Goal: Task Accomplishment & Management: Complete application form

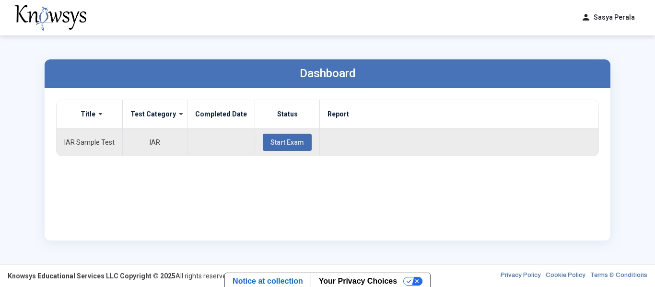
click at [273, 145] on span "Start Exam" at bounding box center [288, 143] width 34 height 8
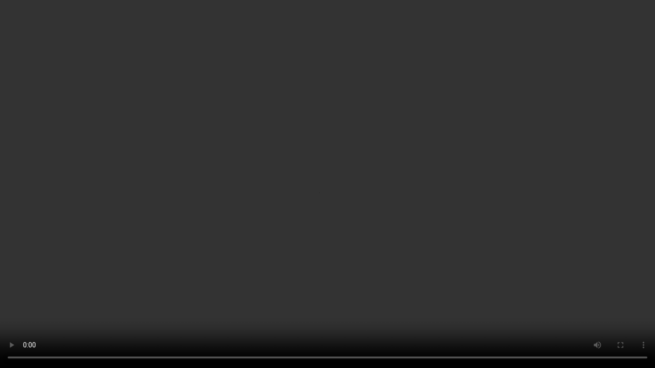
click at [492, 285] on video "Your browser does not support the video tag." at bounding box center [327, 184] width 655 height 368
click at [474, 212] on video "Your browser does not support the video tag." at bounding box center [327, 184] width 655 height 368
click at [333, 174] on video "Your browser does not support the video tag." at bounding box center [327, 184] width 655 height 368
click at [498, 153] on video "Your browser does not support the video tag." at bounding box center [327, 184] width 655 height 368
click at [499, 154] on video "Your browser does not support the video tag." at bounding box center [327, 184] width 655 height 368
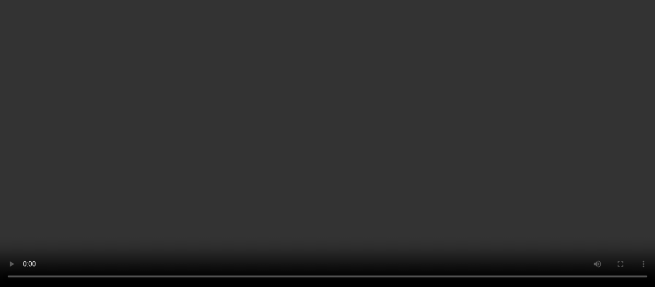
scroll to position [71, 0]
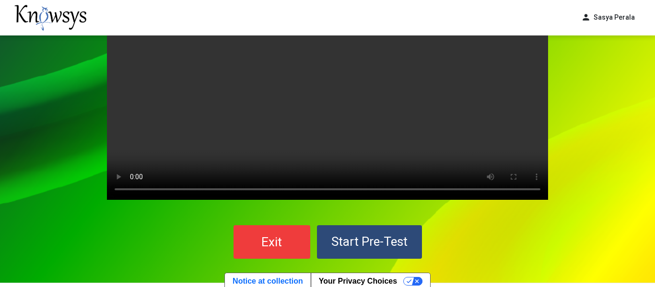
click at [374, 235] on span "Start Pre-Test" at bounding box center [369, 242] width 76 height 14
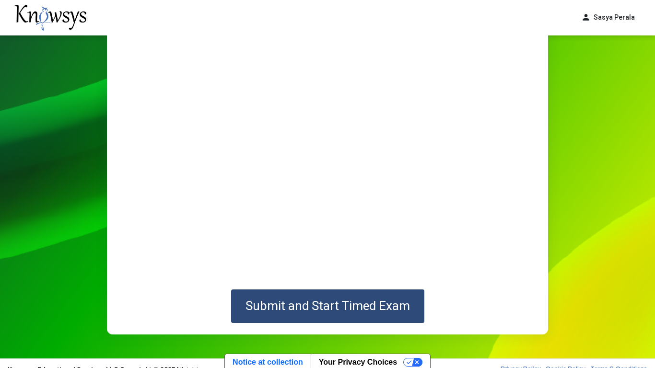
scroll to position [82, 0]
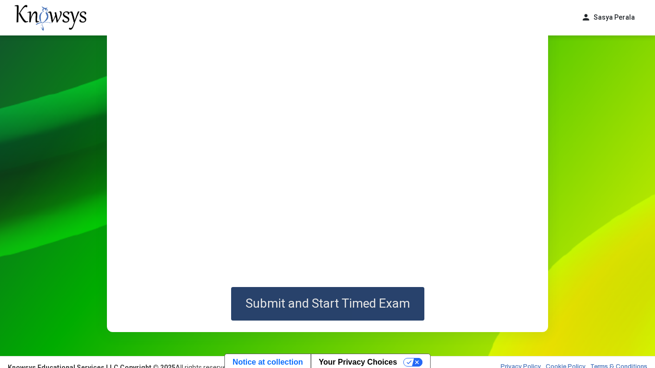
click at [382, 287] on span "Submit and Start Timed Exam" at bounding box center [328, 303] width 165 height 14
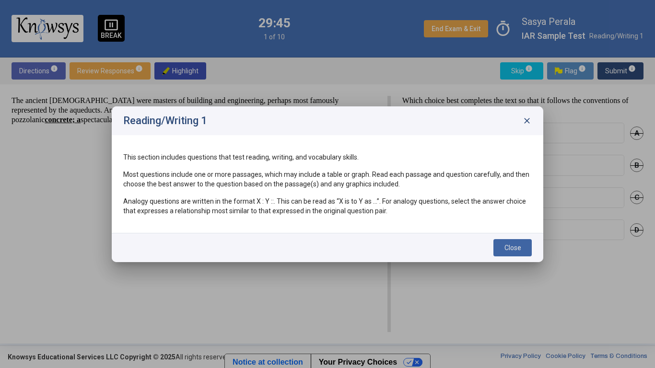
click at [510, 245] on span "Close" at bounding box center [513, 248] width 17 height 8
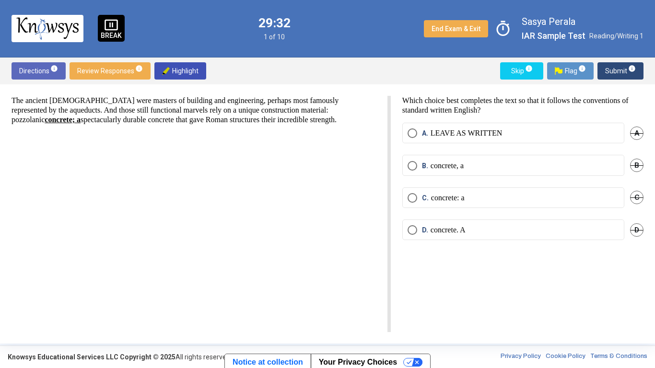
click at [464, 167] on p "concrete, a" at bounding box center [447, 166] width 33 height 10
click at [623, 73] on span "Submit info" at bounding box center [620, 70] width 31 height 17
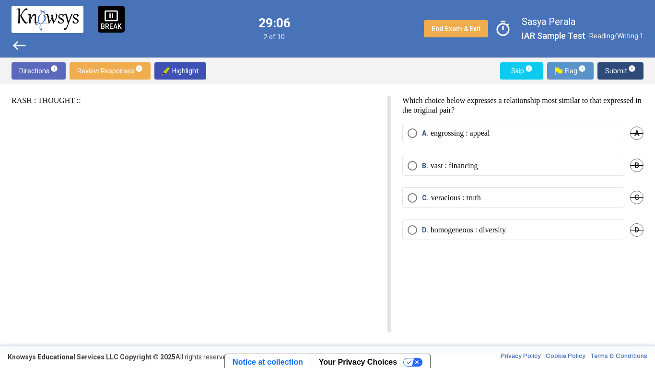
click at [636, 165] on span "B" at bounding box center [636, 165] width 13 height 13
click at [638, 229] on span "D" at bounding box center [636, 230] width 13 height 13
click at [509, 27] on span "timer" at bounding box center [503, 29] width 22 height 22
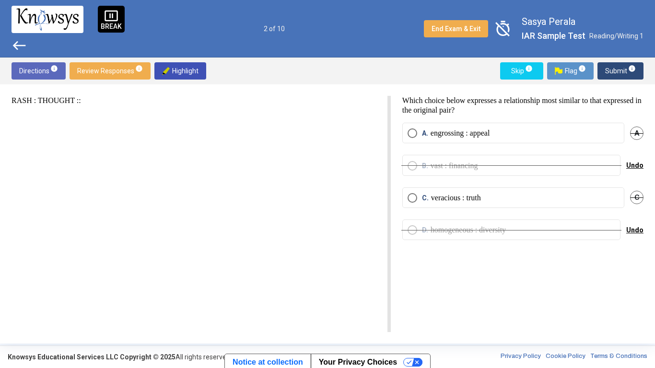
click at [600, 136] on label "A. engrossing : appeal" at bounding box center [514, 134] width 212 height 10
click at [624, 71] on span "Submit info" at bounding box center [620, 70] width 31 height 17
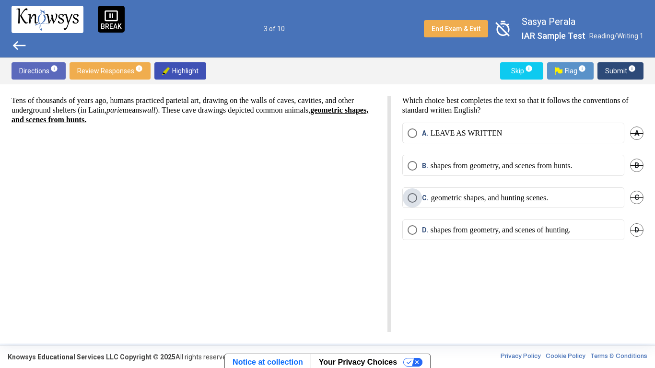
click at [464, 201] on p "geometric shapes, and hunting scenes." at bounding box center [489, 198] width 117 height 10
click at [627, 67] on sup "info" at bounding box center [631, 69] width 9 height 8
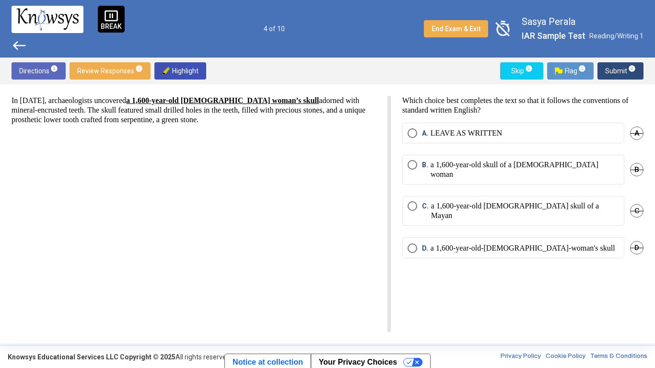
click at [441, 162] on p "a 1,600-year-old skull of a [DEMOGRAPHIC_DATA] woman" at bounding box center [525, 169] width 188 height 19
click at [640, 241] on span "D" at bounding box center [636, 247] width 13 height 13
click at [624, 70] on span "Submit info" at bounding box center [620, 70] width 31 height 17
click at [621, 70] on span "Submit info" at bounding box center [620, 70] width 31 height 17
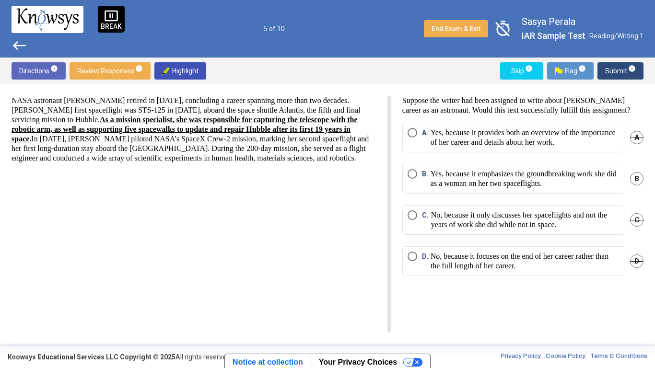
click at [186, 74] on span "Highlight" at bounding box center [180, 70] width 36 height 17
drag, startPoint x: 124, startPoint y: 102, endPoint x: 176, endPoint y: 103, distance: 51.8
click at [176, 103] on p "NASA astronaut [PERSON_NAME] retired in [DATE], concluding a career spanning mo…" at bounding box center [194, 129] width 365 height 67
click at [187, 72] on span "Highlight" at bounding box center [180, 70] width 36 height 17
drag, startPoint x: 224, startPoint y: 102, endPoint x: 363, endPoint y: 103, distance: 138.6
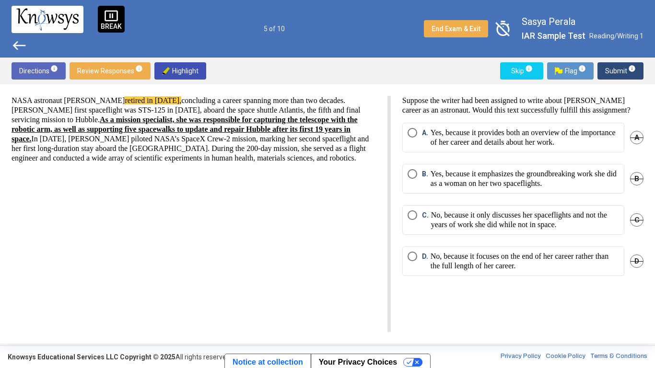
click at [363, 103] on p "NASA astronaut [PERSON_NAME] retired in [DATE], concluding a career spanning mo…" at bounding box center [194, 129] width 365 height 67
click at [190, 72] on span "Highlight" at bounding box center [180, 70] width 36 height 17
drag, startPoint x: 47, startPoint y: 111, endPoint x: 102, endPoint y: 111, distance: 55.6
click at [102, 111] on p "NASA astronaut [PERSON_NAME] retired in [DATE], concluding a career spanning mo…" at bounding box center [194, 129] width 365 height 67
click at [197, 70] on span "Highlight" at bounding box center [180, 70] width 36 height 17
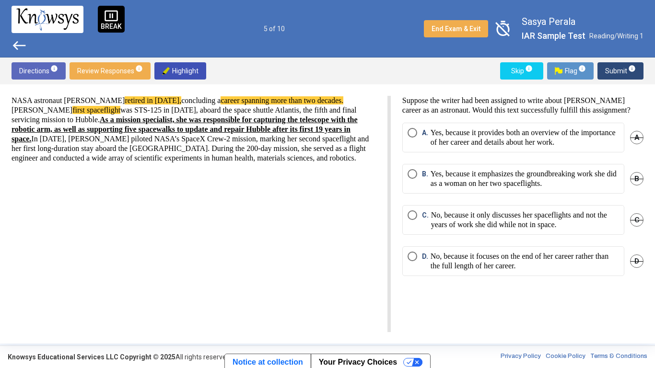
drag, startPoint x: 242, startPoint y: 112, endPoint x: 293, endPoint y: 113, distance: 51.3
click at [293, 113] on p "NASA astronaut [PERSON_NAME] retired in [DATE], concluding a career spanning mo…" at bounding box center [194, 129] width 365 height 67
click at [196, 71] on span "Highlight" at bounding box center [180, 70] width 36 height 17
drag, startPoint x: 125, startPoint y: 120, endPoint x: 194, endPoint y: 120, distance: 69.1
click at [194, 120] on strong "As a mission specialist, she was responsible for capturing the telescope with t…" at bounding box center [185, 129] width 346 height 27
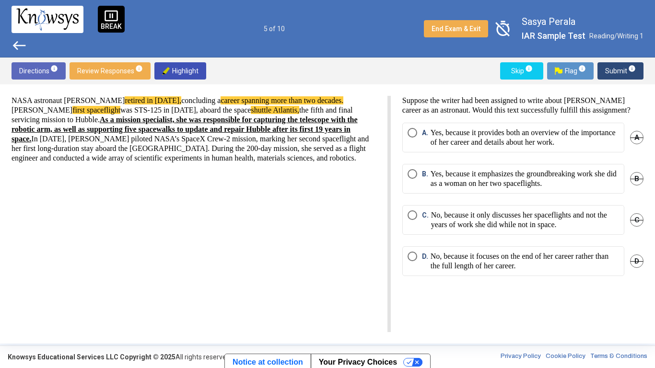
click at [188, 72] on span "Highlight" at bounding box center [180, 70] width 36 height 17
drag, startPoint x: 233, startPoint y: 121, endPoint x: 293, endPoint y: 123, distance: 60.4
click at [293, 123] on strong "As a mission specialist , she was responsible for capturing the telescope with …" at bounding box center [184, 129] width 344 height 27
click at [181, 69] on span "Highlight" at bounding box center [180, 70] width 36 height 17
drag, startPoint x: 172, startPoint y: 130, endPoint x: 279, endPoint y: 132, distance: 107.0
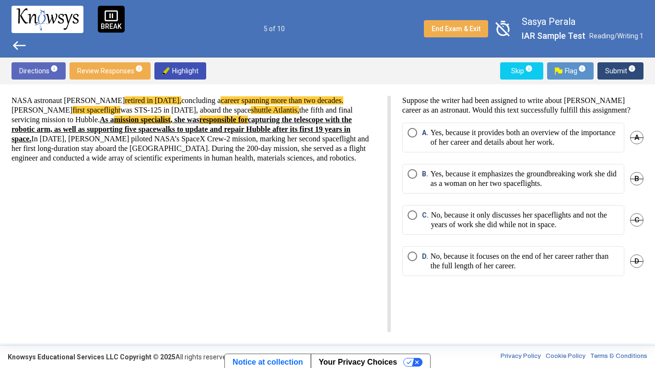
click at [279, 132] on strong "As a mission specialist , she was responsible for capturing the telescope with …" at bounding box center [182, 129] width 341 height 27
click at [195, 71] on span "Highlight" at bounding box center [180, 70] width 36 height 17
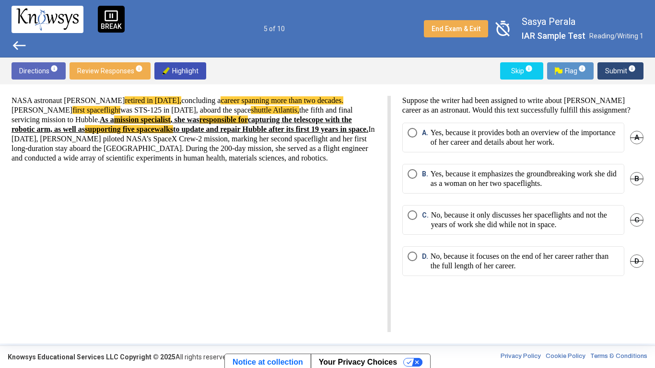
drag, startPoint x: 245, startPoint y: 141, endPoint x: 322, endPoint y: 142, distance: 77.2
click at [322, 142] on p "NASA astronaut [PERSON_NAME] retired in [DATE], concluding a career spanning mo…" at bounding box center [194, 129] width 365 height 67
click at [174, 69] on span "Highlight" at bounding box center [180, 70] width 36 height 17
drag, startPoint x: 85, startPoint y: 152, endPoint x: 146, endPoint y: 151, distance: 60.9
click at [146, 151] on p "NASA astronaut [PERSON_NAME] retired in [DATE], concluding a career spanning mo…" at bounding box center [194, 129] width 365 height 67
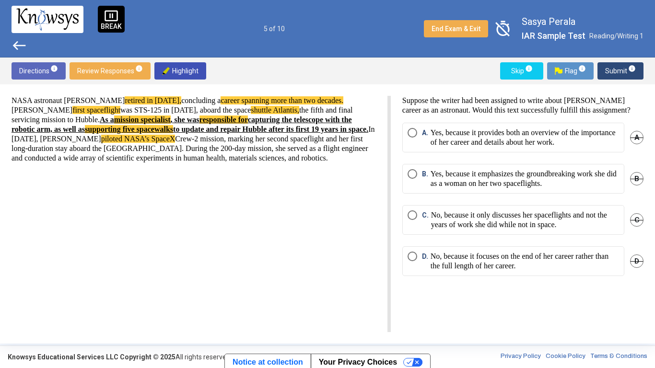
click at [176, 67] on span "Highlight" at bounding box center [180, 70] width 36 height 17
drag, startPoint x: 153, startPoint y: 159, endPoint x: 243, endPoint y: 160, distance: 90.2
click at [243, 160] on p "NASA astronaut [PERSON_NAME] retired in [DATE], concluding a career spanning mo…" at bounding box center [194, 129] width 365 height 67
click at [171, 72] on span "Highlight" at bounding box center [180, 70] width 36 height 17
drag, startPoint x: 258, startPoint y: 160, endPoint x: 84, endPoint y: 183, distance: 175.1
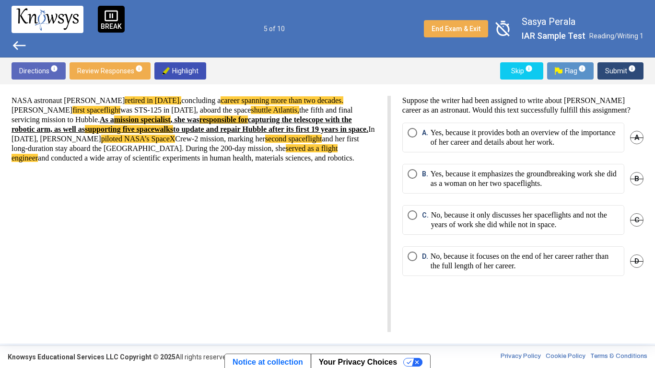
click at [84, 183] on div "NASA astronaut [PERSON_NAME] retired in [DATE], concluding a career spanning mo…" at bounding box center [201, 214] width 379 height 236
click at [163, 77] on span "Highlight" at bounding box center [180, 70] width 36 height 17
click at [633, 227] on span "C" at bounding box center [636, 219] width 13 height 13
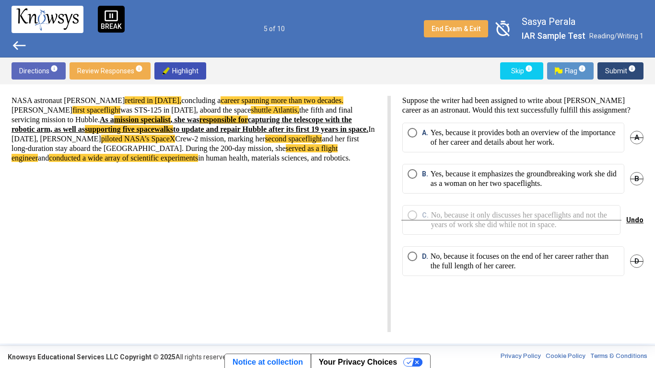
click at [639, 268] on span "D" at bounding box center [636, 261] width 13 height 13
click at [509, 34] on span "timer_off" at bounding box center [503, 29] width 22 height 22
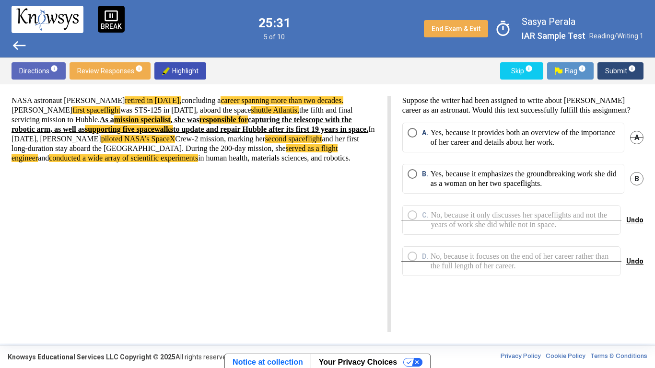
click at [509, 34] on span "timer" at bounding box center [503, 29] width 22 height 22
click at [467, 147] on p "Yes, because it provides both an overview of the importance of her career and d…" at bounding box center [525, 137] width 188 height 19
click at [619, 74] on span "Submit info" at bounding box center [620, 70] width 31 height 17
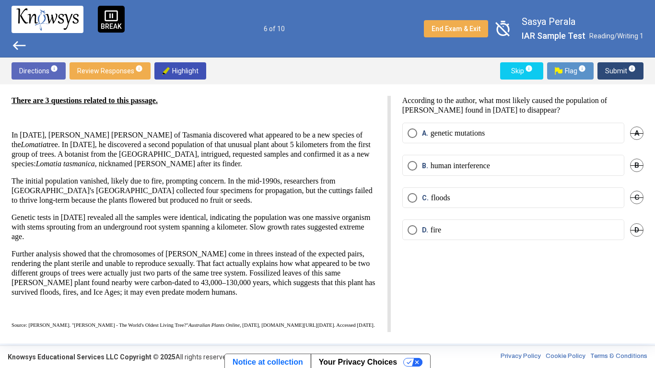
click at [174, 70] on span "Highlight" at bounding box center [180, 70] width 36 height 17
drag, startPoint x: 21, startPoint y: 136, endPoint x: 38, endPoint y: 137, distance: 16.8
click at [38, 137] on p "In [DATE], [PERSON_NAME] [PERSON_NAME] of Tasmania discovered what appeared to …" at bounding box center [194, 149] width 365 height 38
click at [176, 66] on span "Highlight" at bounding box center [180, 70] width 36 height 17
drag, startPoint x: 25, startPoint y: 182, endPoint x: 110, endPoint y: 183, distance: 84.4
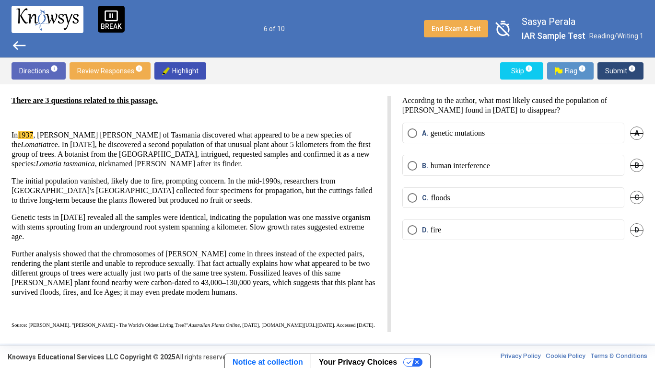
click at [110, 183] on p "The initial population vanished, likely due to fire, prompting concern. In the …" at bounding box center [194, 191] width 365 height 29
drag, startPoint x: 27, startPoint y: 180, endPoint x: 117, endPoint y: 182, distance: 89.7
click at [117, 182] on p "The initial population vanished, likely due to fire, prompting concern. In the …" at bounding box center [194, 191] width 365 height 29
click at [167, 66] on span "Highlight" at bounding box center [180, 70] width 36 height 17
click at [495, 247] on div "D. fire D" at bounding box center [522, 236] width 241 height 32
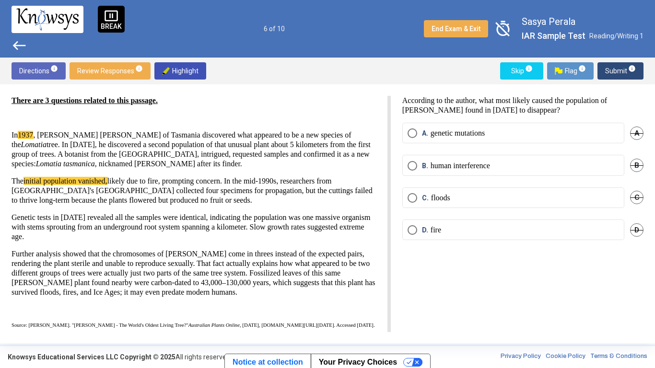
click at [463, 226] on label "D. fire" at bounding box center [514, 230] width 212 height 10
click at [626, 66] on span "Submit info" at bounding box center [620, 70] width 31 height 17
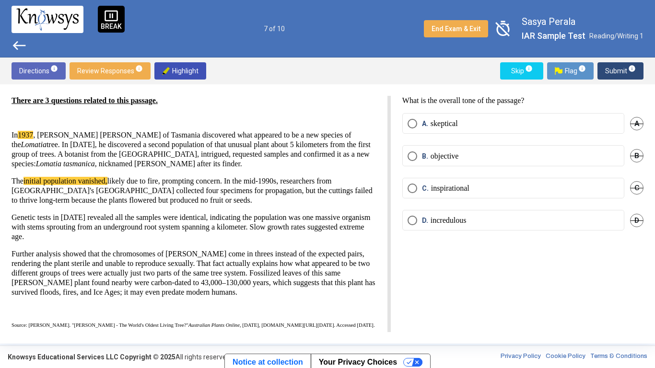
scroll to position [6, 0]
click at [638, 125] on span "A" at bounding box center [636, 123] width 13 height 13
click at [635, 188] on span "C" at bounding box center [636, 187] width 13 height 13
click at [570, 153] on label "B. objective" at bounding box center [514, 157] width 212 height 10
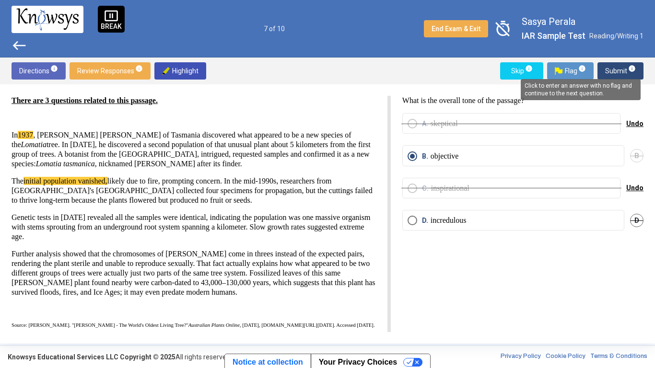
click at [625, 75] on mat-tooltip-component "Click to enter an answer with no flag and continue to the next question." at bounding box center [580, 89] width 133 height 35
click at [610, 70] on span "Submit info" at bounding box center [620, 70] width 31 height 17
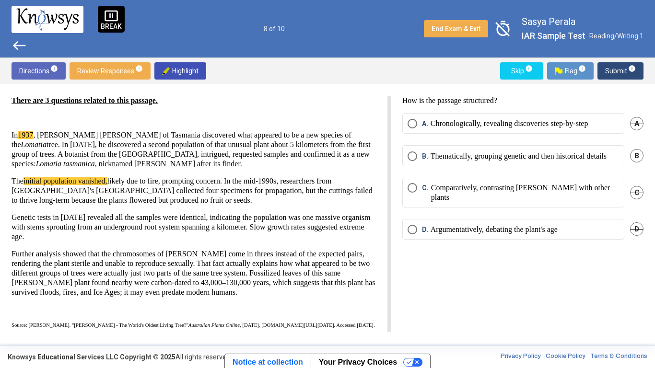
click at [501, 28] on span "timer_off" at bounding box center [503, 29] width 22 height 22
click at [502, 28] on span "timer" at bounding box center [503, 29] width 22 height 22
click at [637, 235] on span "D" at bounding box center [636, 229] width 13 height 13
click at [640, 197] on span "C" at bounding box center [636, 192] width 13 height 13
click at [636, 162] on span "B" at bounding box center [636, 155] width 13 height 13
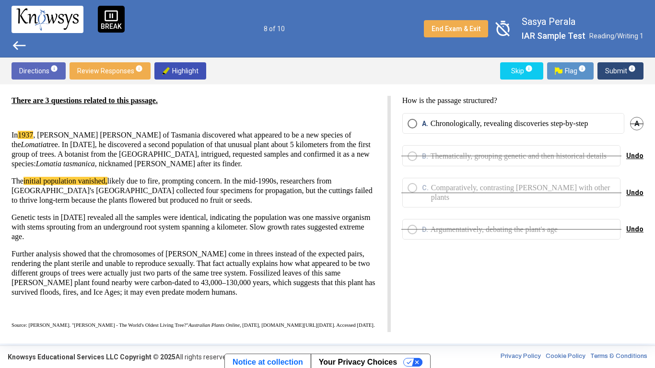
click at [605, 124] on label "A. Chronologically, revealing discoveries step-by-step" at bounding box center [514, 124] width 212 height 10
click at [627, 77] on span "Submit info" at bounding box center [620, 70] width 31 height 17
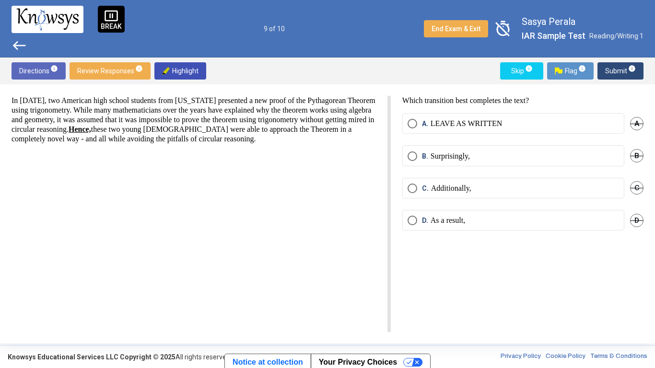
scroll to position [0, 0]
click at [609, 157] on label "B. Surprisingly," at bounding box center [514, 157] width 212 height 10
click at [624, 69] on span "Submit info" at bounding box center [620, 70] width 31 height 17
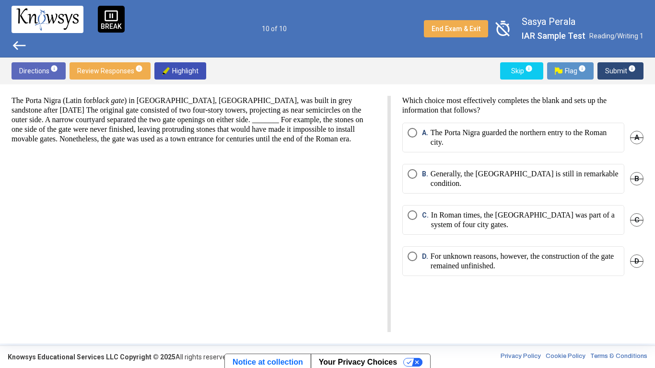
click at [511, 30] on span "timer_off" at bounding box center [503, 29] width 22 height 22
click at [637, 178] on span "B" at bounding box center [636, 178] width 13 height 13
click at [591, 261] on p "For unknown reasons, however, the construction of the gate remained unfinished." at bounding box center [525, 261] width 188 height 19
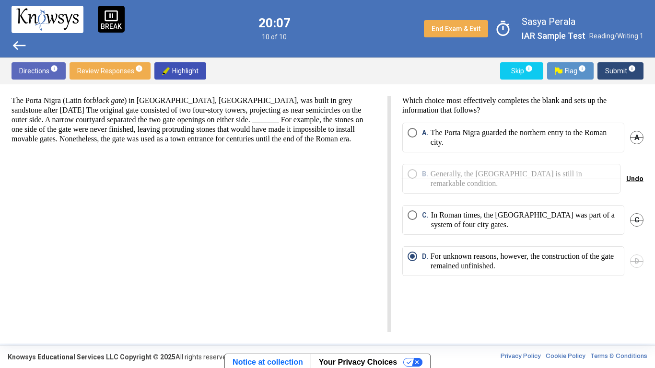
click at [630, 74] on span "Submit info" at bounding box center [620, 70] width 31 height 17
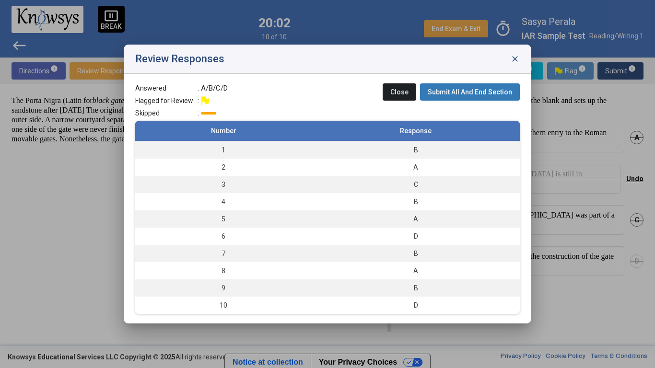
click at [471, 89] on span "Submit All And End Section" at bounding box center [470, 92] width 84 height 8
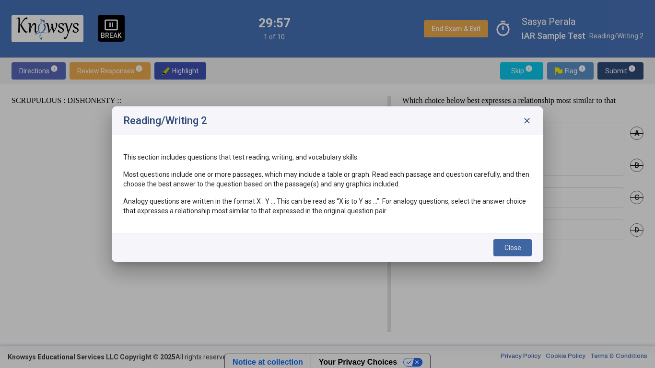
click at [524, 250] on button "Close" at bounding box center [513, 247] width 38 height 17
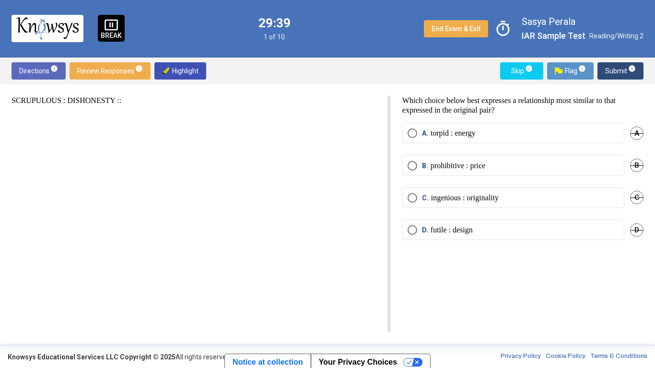
click at [635, 130] on span "A" at bounding box center [636, 133] width 13 height 13
click at [636, 200] on span "C" at bounding box center [636, 197] width 13 height 13
click at [598, 165] on label "B. prohibitive : price" at bounding box center [514, 166] width 212 height 10
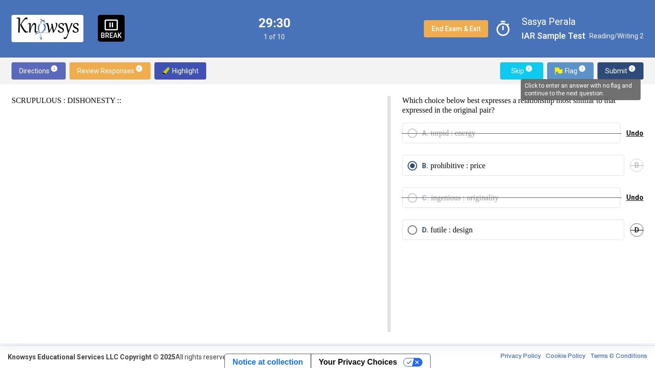
click at [628, 70] on span "info" at bounding box center [632, 69] width 8 height 8
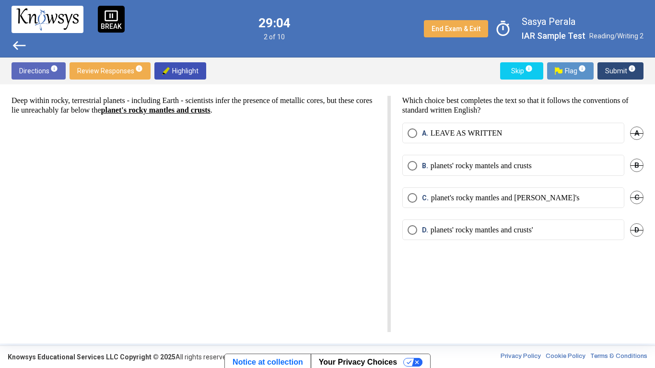
click at [515, 130] on label "A. LEAVE AS WRITTEN" at bounding box center [514, 134] width 212 height 10
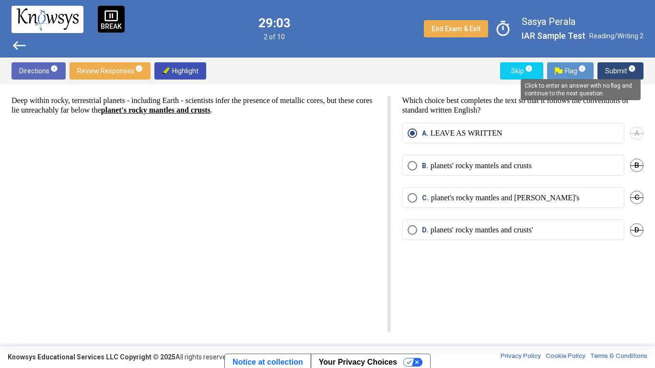
click at [635, 71] on span "info" at bounding box center [632, 69] width 8 height 8
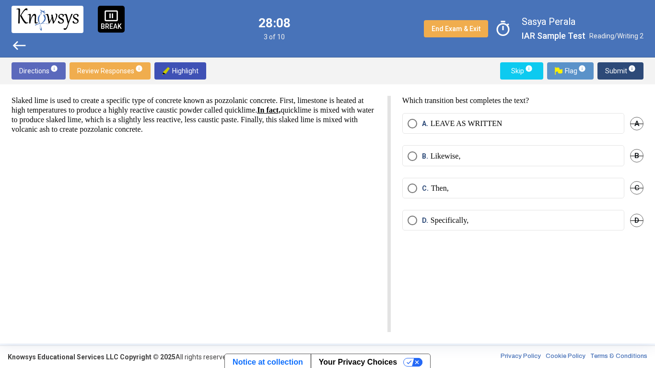
click at [472, 184] on label "C. Then," at bounding box center [514, 189] width 212 height 10
click at [609, 68] on span "Submit info" at bounding box center [620, 70] width 31 height 17
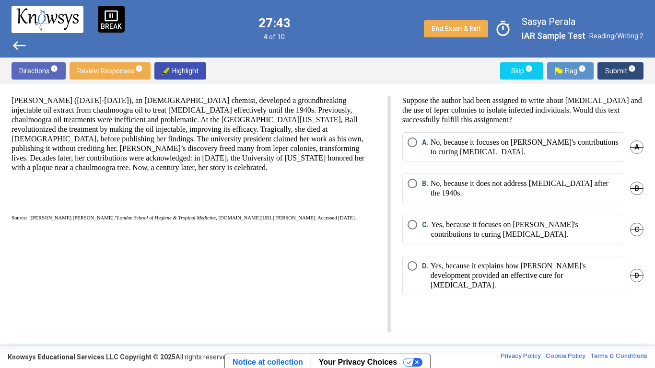
click at [172, 71] on span "Highlight" at bounding box center [180, 70] width 36 height 17
drag, startPoint x: 192, startPoint y: 101, endPoint x: 362, endPoint y: 102, distance: 169.8
click at [362, 102] on p "[PERSON_NAME] ([DATE]-[DATE]), an [DEMOGRAPHIC_DATA] chemist, developed a groun…" at bounding box center [194, 134] width 365 height 77
click at [171, 71] on span "Highlight" at bounding box center [180, 70] width 36 height 17
drag, startPoint x: 85, startPoint y: 111, endPoint x: 136, endPoint y: 113, distance: 50.4
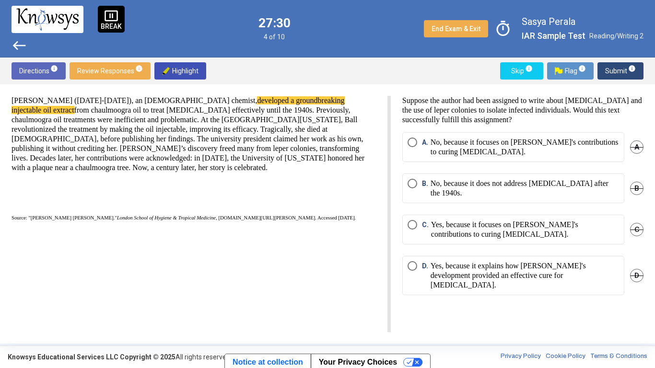
click at [136, 113] on p "[PERSON_NAME] ([DATE]-[DATE]), an [DEMOGRAPHIC_DATA] chemist, developed a groun…" at bounding box center [194, 134] width 365 height 77
click at [176, 70] on span "Highlight" at bounding box center [180, 70] width 36 height 17
drag, startPoint x: 232, startPoint y: 120, endPoint x: 330, endPoint y: 121, distance: 98.3
click at [330, 121] on p "[PERSON_NAME] ([DATE]-[DATE]), an [DEMOGRAPHIC_DATA] chemist, developed a groun…" at bounding box center [194, 134] width 365 height 77
click at [177, 70] on span "Highlight" at bounding box center [180, 70] width 36 height 17
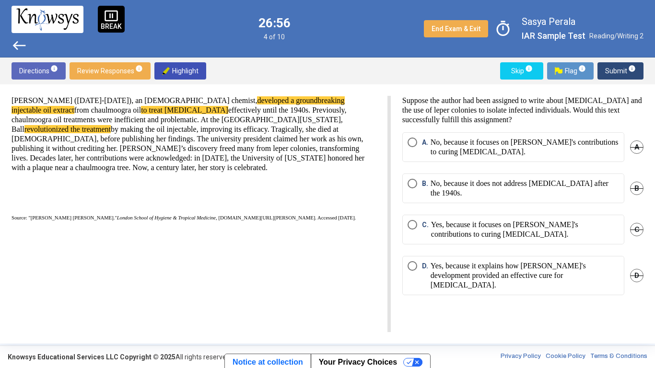
drag, startPoint x: 316, startPoint y: 138, endPoint x: 98, endPoint y: 152, distance: 218.2
click at [98, 152] on p "[PERSON_NAME] ([DATE]-[DATE]), an [DEMOGRAPHIC_DATA] chemist, developed a groun…" at bounding box center [194, 134] width 365 height 77
click at [188, 71] on span "Highlight" at bounding box center [180, 70] width 36 height 17
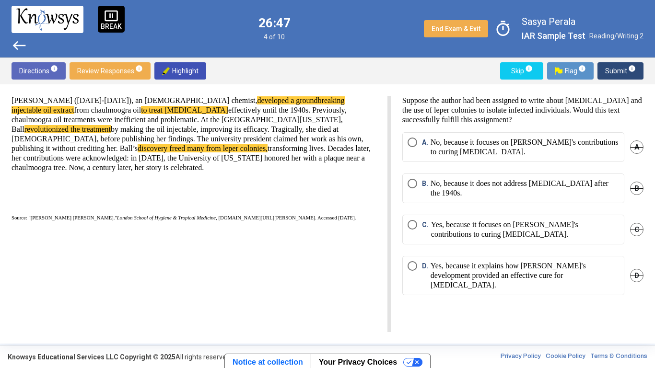
click at [468, 141] on p "No, because it focuses on [PERSON_NAME]'s contributions to curing [MEDICAL_DATA…" at bounding box center [525, 147] width 188 height 19
click at [618, 70] on span "Submit info" at bounding box center [620, 70] width 31 height 17
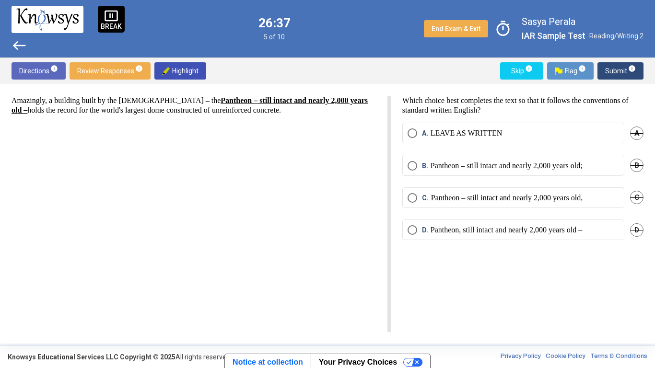
click at [453, 227] on p "Pantheon, still intact and nearly 2,000 years old –" at bounding box center [507, 230] width 152 height 10
click at [634, 163] on span "B" at bounding box center [636, 165] width 13 height 13
click at [638, 197] on span "C" at bounding box center [636, 197] width 13 height 13
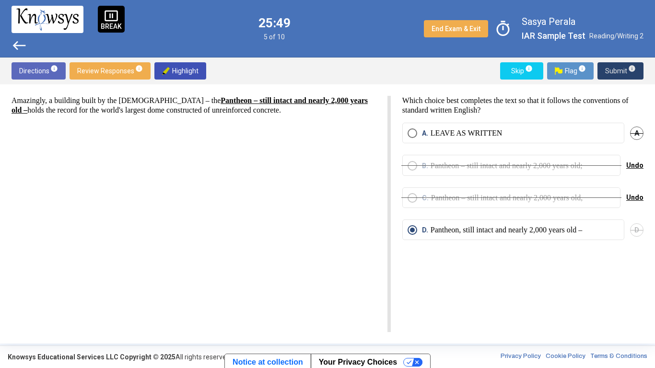
click at [620, 67] on span "Submit info" at bounding box center [620, 70] width 31 height 17
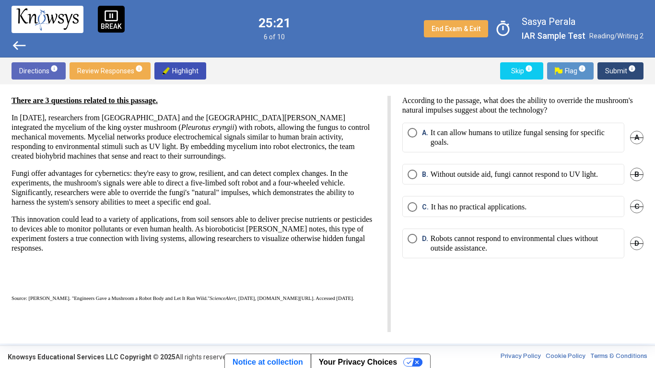
click at [516, 133] on p "It can allow humans to utilize fungal sensing for specific goals." at bounding box center [525, 137] width 188 height 19
click at [630, 77] on span "Submit info" at bounding box center [620, 70] width 31 height 17
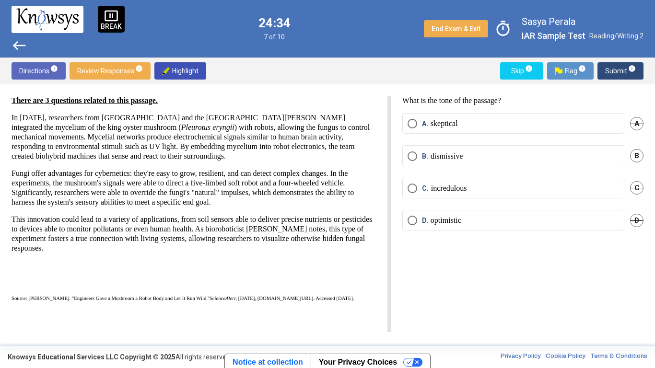
click at [640, 118] on span "A" at bounding box center [636, 123] width 13 height 13
click at [638, 152] on span "B" at bounding box center [636, 155] width 13 height 13
click at [560, 222] on label "D. optimistic" at bounding box center [514, 221] width 212 height 10
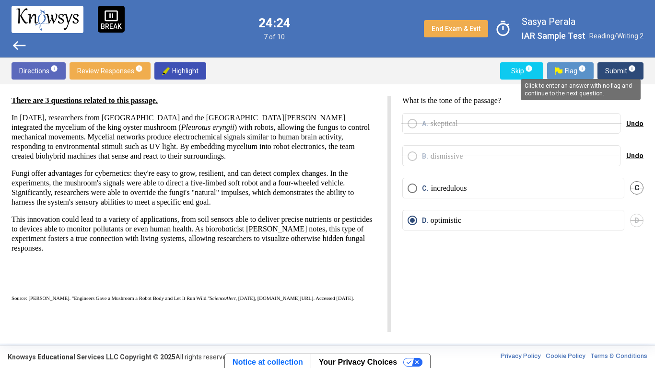
click at [628, 70] on span "info" at bounding box center [632, 69] width 8 height 8
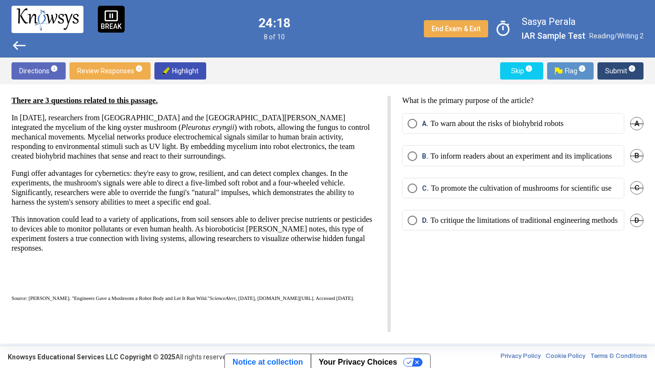
click at [482, 193] on p "To promote the cultivation of mushrooms for scientific use" at bounding box center [521, 189] width 181 height 10
click at [619, 72] on span "Submit info" at bounding box center [620, 70] width 31 height 17
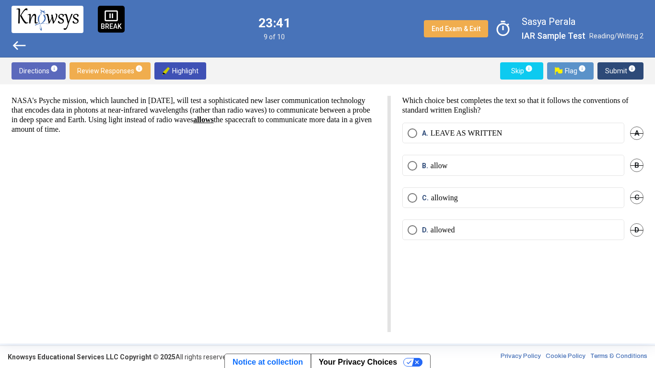
click at [190, 73] on span "Highlight" at bounding box center [180, 70] width 36 height 17
drag, startPoint x: 208, startPoint y: 101, endPoint x: 232, endPoint y: 102, distance: 24.0
click at [232, 102] on p "NASA's Psyche mission, which launched in [DATE], will test a sophisticated new …" at bounding box center [194, 115] width 365 height 38
click at [180, 69] on span "Highlight" at bounding box center [180, 70] width 36 height 17
click at [486, 132] on p "LEAVE AS WRITTEN" at bounding box center [467, 134] width 72 height 10
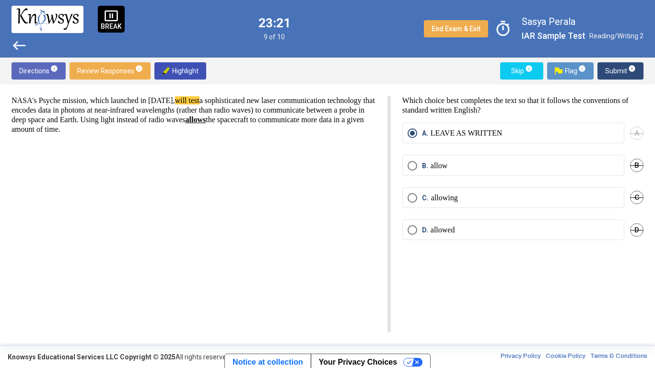
click at [618, 73] on span "Submit info" at bounding box center [620, 70] width 31 height 17
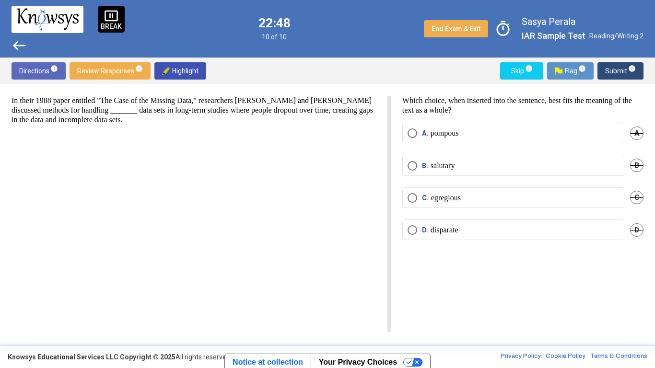
click at [451, 224] on mat-radio-button "D. disparate" at bounding box center [513, 230] width 222 height 21
click at [456, 233] on p "disparate" at bounding box center [445, 230] width 28 height 10
click at [635, 74] on span "Submit info" at bounding box center [620, 70] width 31 height 17
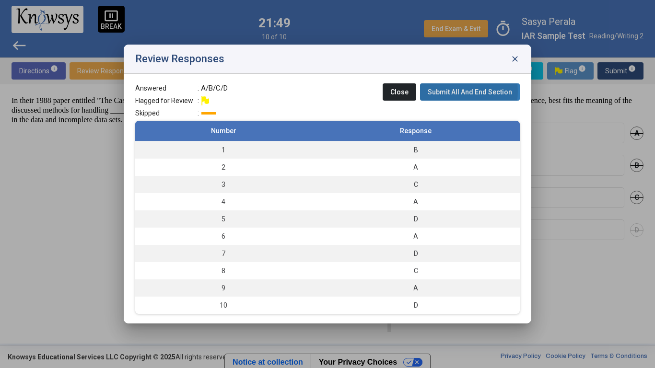
click at [455, 92] on span "Submit All And End Section" at bounding box center [470, 92] width 84 height 8
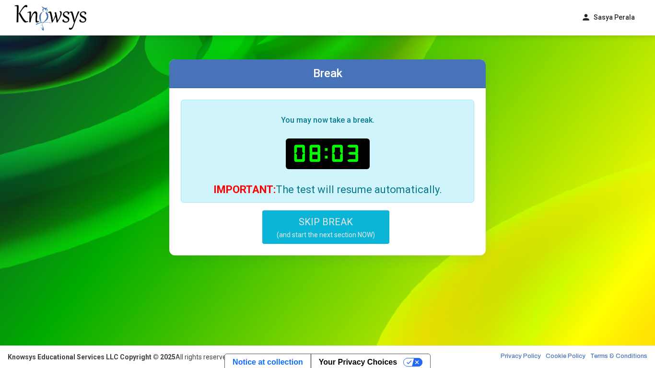
click at [352, 216] on button "SKIP BREAK (and start the next section NOW)" at bounding box center [325, 228] width 127 height 34
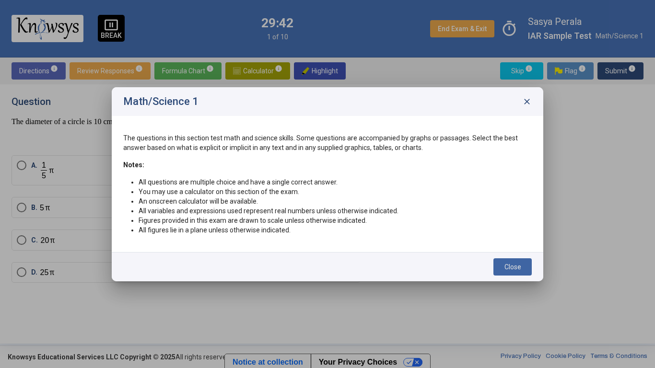
click at [525, 264] on button "Close" at bounding box center [513, 267] width 38 height 17
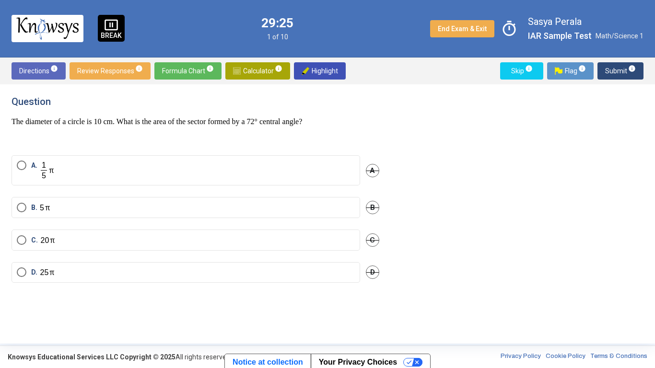
click at [186, 76] on span "Formula Chart info" at bounding box center [188, 70] width 52 height 17
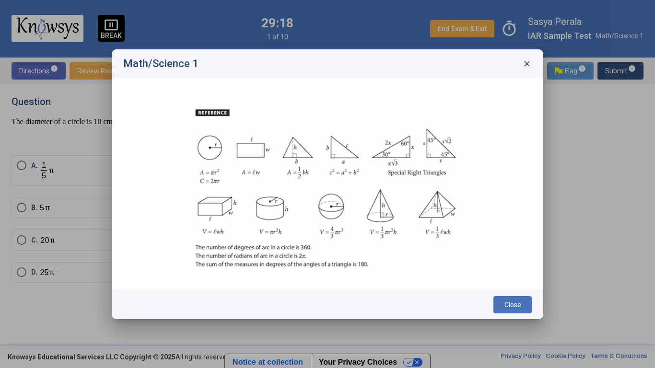
drag, startPoint x: 303, startPoint y: 62, endPoint x: 359, endPoint y: 59, distance: 56.2
click at [359, 59] on div "Math/Science 1 close" at bounding box center [328, 63] width 432 height 29
click at [527, 62] on span "close" at bounding box center [527, 64] width 10 height 10
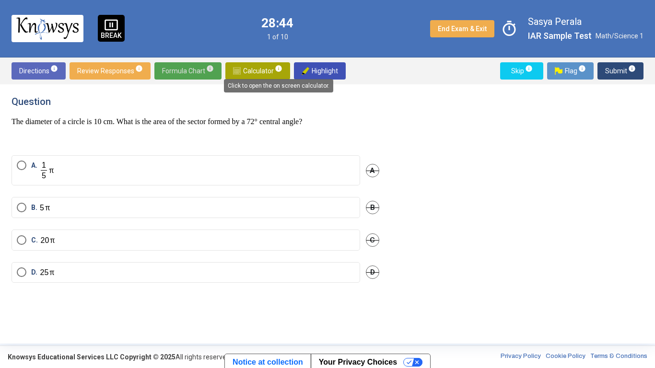
click at [274, 72] on mat-tooltip-component "Click to open the on screen calculator." at bounding box center [278, 85] width 123 height 27
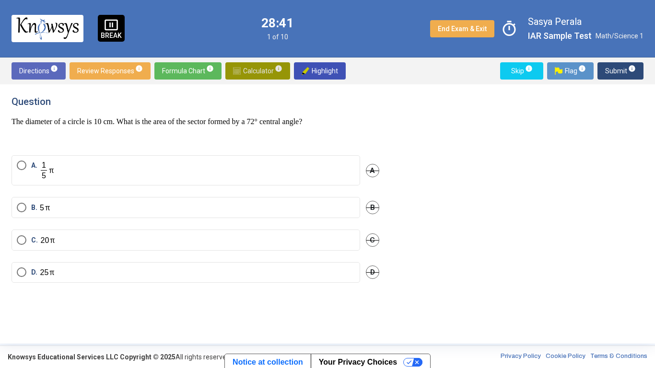
click at [242, 72] on span "Calculator info" at bounding box center [257, 70] width 49 height 17
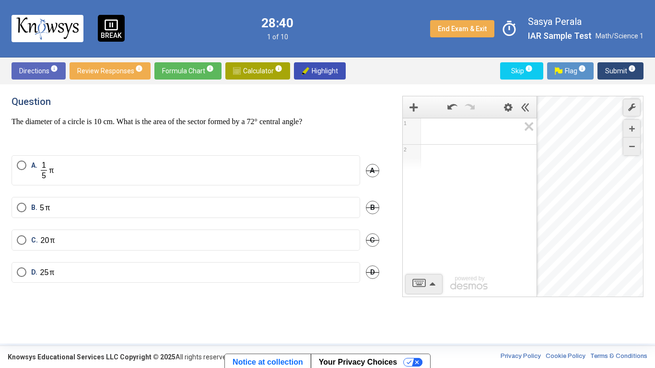
click at [448, 131] on span "Math Input:" at bounding box center [474, 132] width 92 height 12
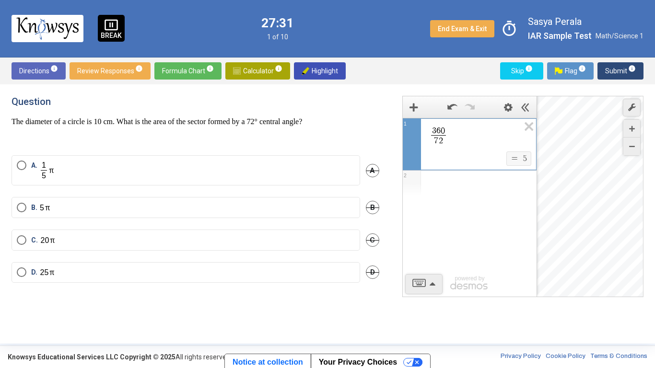
click at [199, 70] on span "Formula Chart info" at bounding box center [188, 70] width 52 height 17
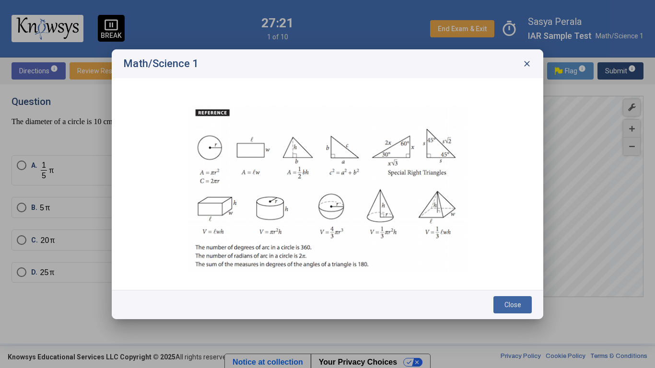
click at [529, 64] on span "close" at bounding box center [527, 64] width 10 height 10
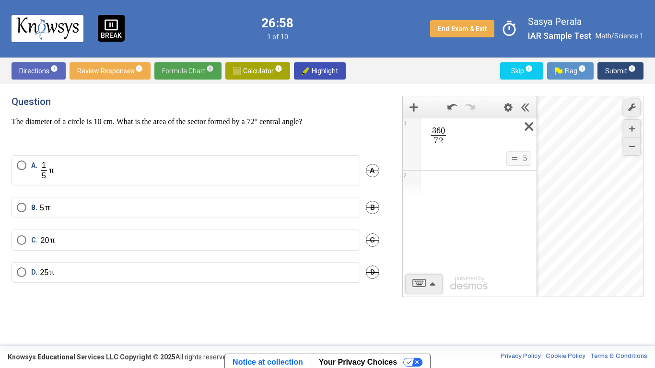
click at [529, 125] on icon "Expression List" at bounding box center [526, 129] width 22 height 22
click at [493, 131] on span "Math Input:" at bounding box center [474, 132] width 92 height 12
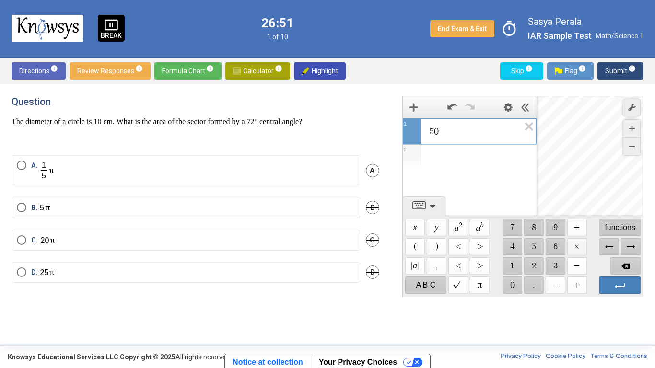
click at [574, 249] on span "$$ ×" at bounding box center [577, 246] width 20 height 17
click at [556, 263] on span "$$ 3" at bounding box center [555, 266] width 20 height 17
click at [534, 281] on span "$$ ." at bounding box center [534, 285] width 20 height 17
click at [519, 266] on span "$$ 1" at bounding box center [512, 266] width 20 height 17
click at [515, 250] on span "$$ 4" at bounding box center [512, 246] width 20 height 17
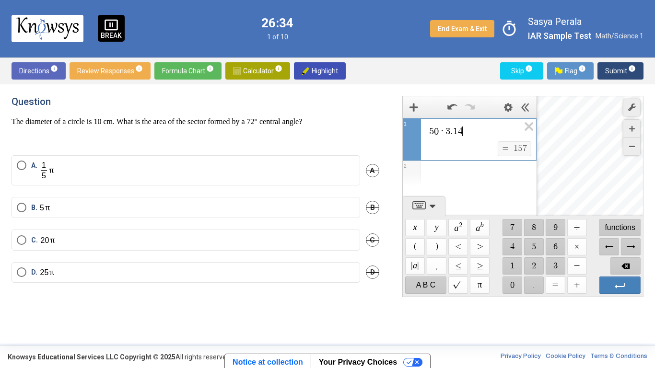
click at [326, 167] on label "A." at bounding box center [186, 171] width 338 height 20
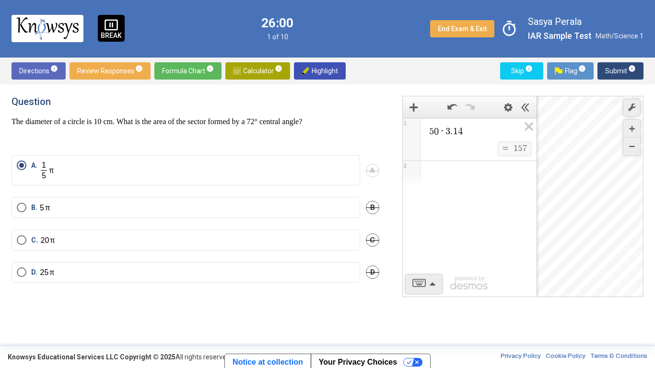
click at [329, 201] on mat-radio-button "B." at bounding box center [186, 207] width 349 height 21
click at [319, 204] on label "B." at bounding box center [186, 208] width 338 height 10
click at [240, 70] on span "Calculator info" at bounding box center [257, 70] width 49 height 17
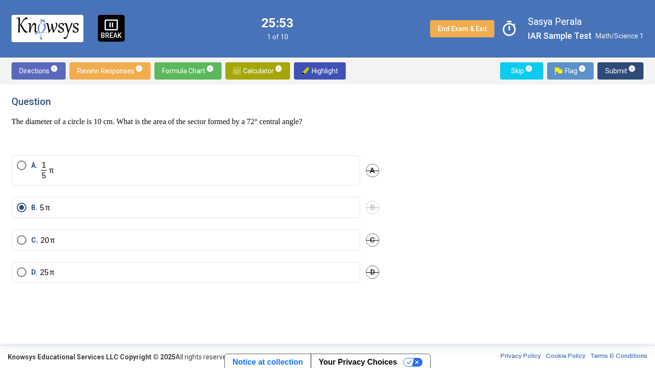
click at [181, 70] on span "Formula Chart info" at bounding box center [188, 70] width 52 height 17
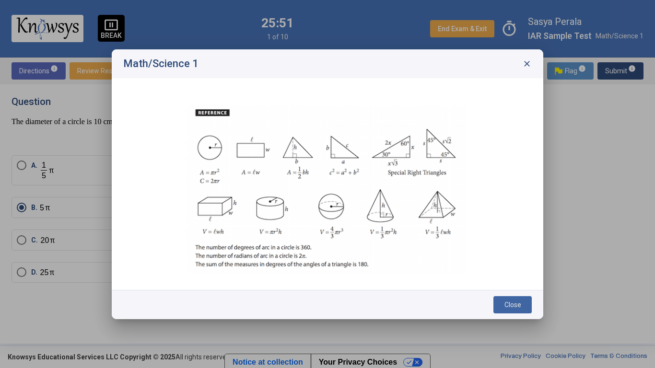
click at [528, 64] on span "close" at bounding box center [527, 64] width 10 height 10
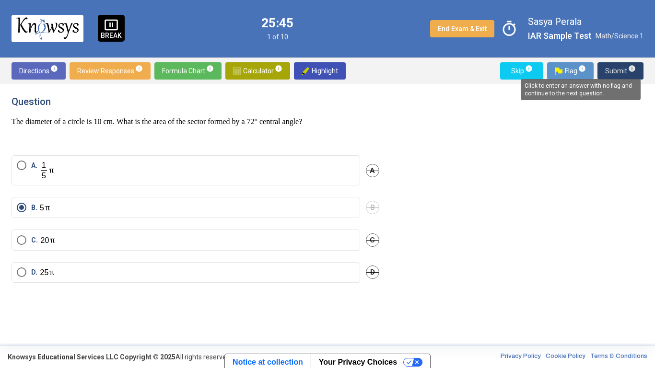
click at [634, 67] on span "info" at bounding box center [632, 69] width 8 height 8
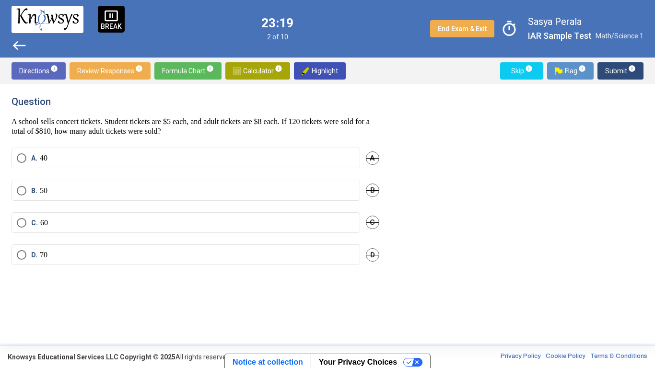
click at [578, 74] on span "Flag info" at bounding box center [570, 70] width 31 height 17
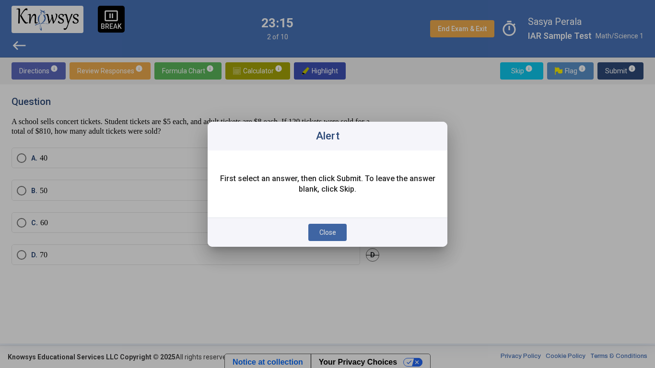
click at [330, 232] on span "Close" at bounding box center [327, 233] width 17 height 8
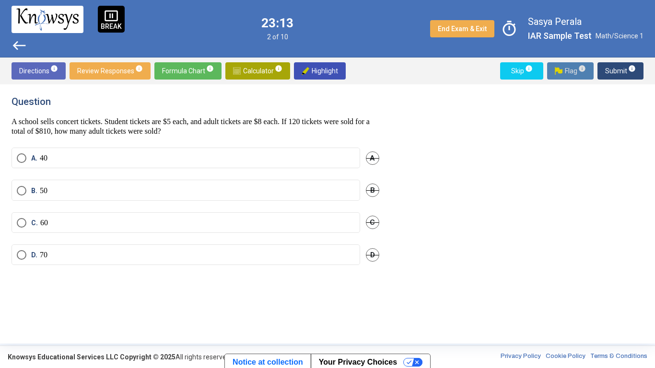
click at [531, 75] on span "Skip info" at bounding box center [522, 70] width 28 height 17
click at [201, 186] on label "B. 30" at bounding box center [186, 191] width 338 height 10
click at [618, 73] on span "Submit info" at bounding box center [620, 70] width 31 height 17
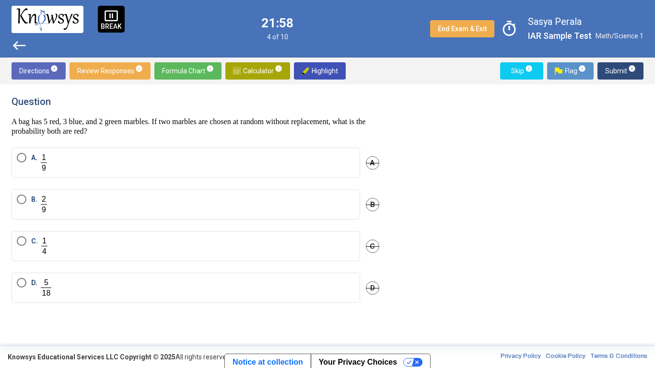
click at [180, 203] on label "B." at bounding box center [186, 205] width 338 height 20
click at [613, 71] on span "Submit info" at bounding box center [620, 70] width 31 height 17
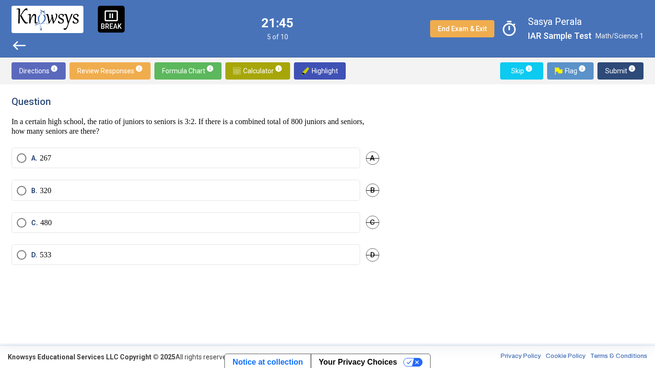
click at [576, 70] on span "Flag info" at bounding box center [570, 70] width 31 height 17
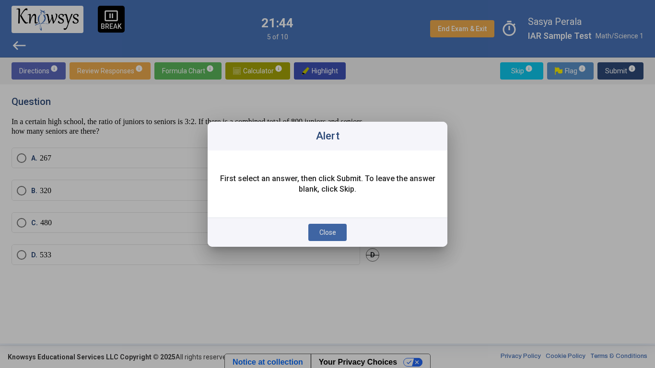
click at [337, 232] on button "Close" at bounding box center [327, 232] width 38 height 17
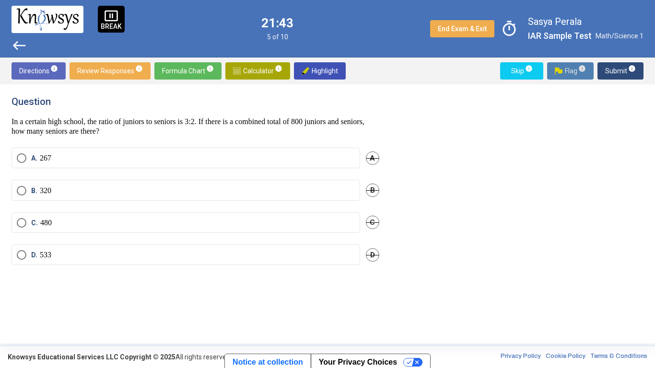
click at [526, 74] on span "Skip info" at bounding box center [522, 70] width 28 height 17
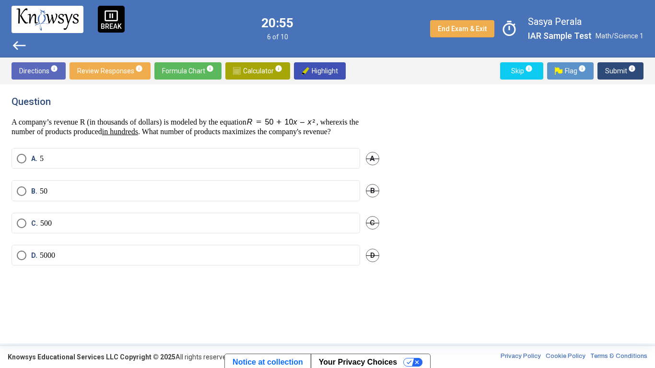
click at [255, 70] on span "Calculator info" at bounding box center [257, 70] width 49 height 17
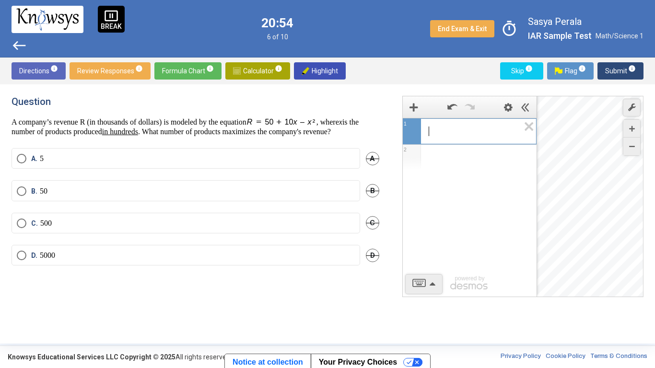
click at [464, 136] on span "​" at bounding box center [473, 132] width 91 height 12
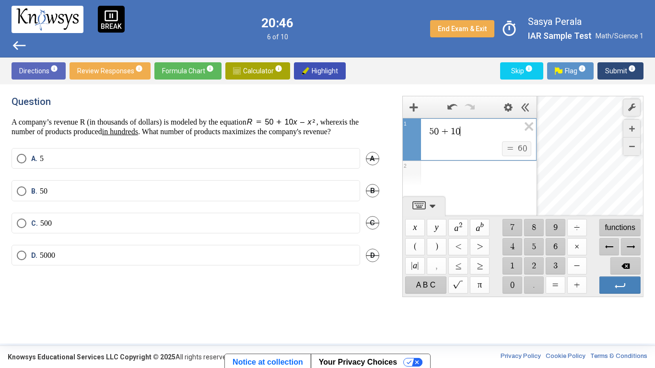
click at [452, 131] on span "1" at bounding box center [453, 132] width 5 height 10
click at [422, 245] on span "$$ (" at bounding box center [415, 246] width 20 height 17
click at [471, 128] on span "5 0 + ​ 1 0" at bounding box center [473, 132] width 91 height 13
click at [580, 244] on span "$$ ×" at bounding box center [577, 246] width 20 height 17
click at [572, 248] on span "$$ ×" at bounding box center [577, 246] width 20 height 17
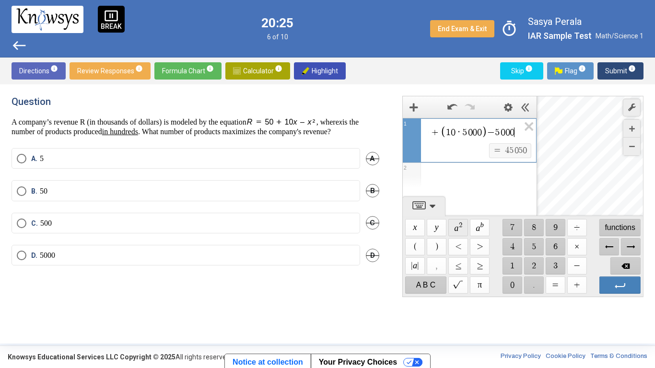
click at [458, 230] on span "$$ a 2" at bounding box center [458, 227] width 20 height 17
click at [464, 173] on div "Expression List" at bounding box center [470, 177] width 134 height 25
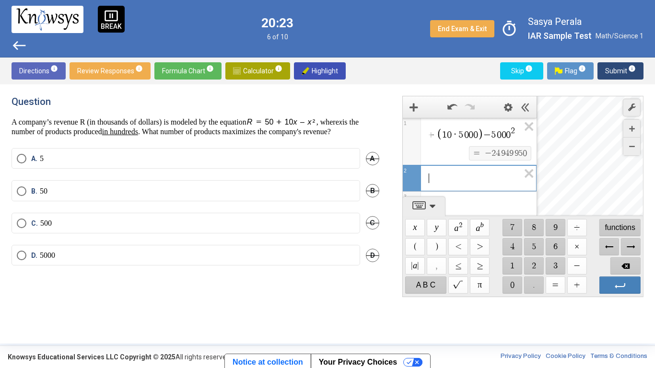
scroll to position [0, 0]
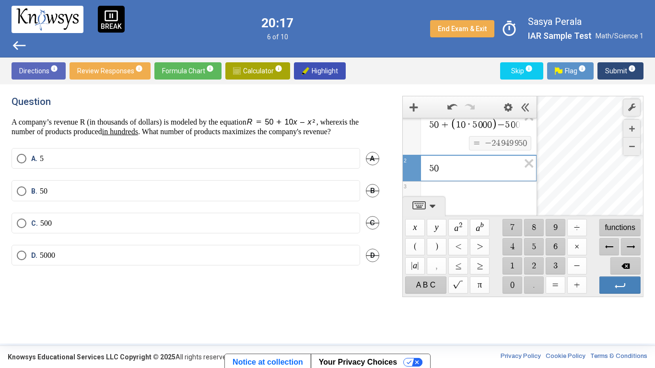
click at [515, 126] on icon "Expression List" at bounding box center [526, 119] width 22 height 22
click at [514, 124] on div "5 0 + 1 0 · 5 0 0 0 − 5 0 0 0 2" at bounding box center [470, 122] width 134 height 28
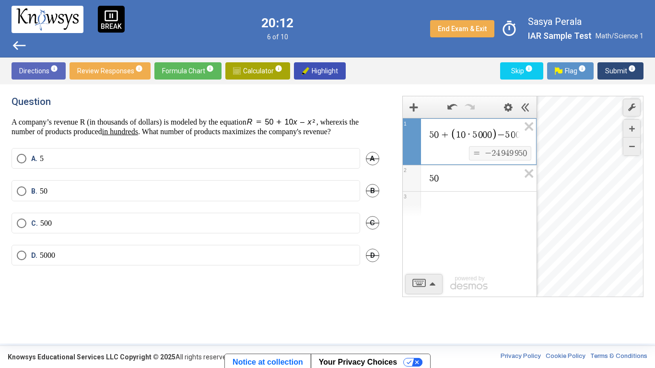
click at [472, 152] on span "=" at bounding box center [477, 153] width 10 height 9
click at [471, 182] on div "5 0 + 1 0 · 5 0 0 0 − 5 0 0 0 2 $$ = $$ - 2 4 9 4 9 9 5 0 1 5 0 2 3 powered by" at bounding box center [470, 207] width 134 height 179
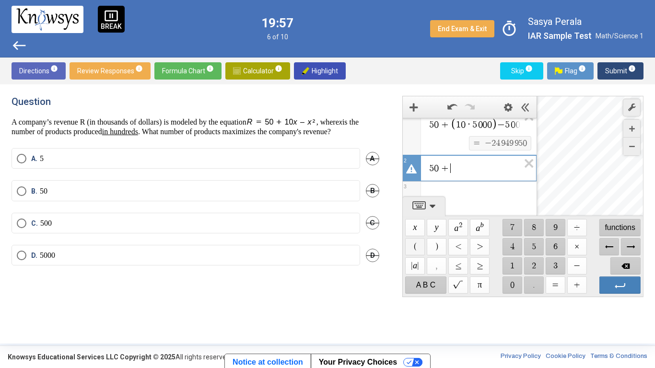
click at [415, 249] on span "$$ (" at bounding box center [415, 246] width 20 height 17
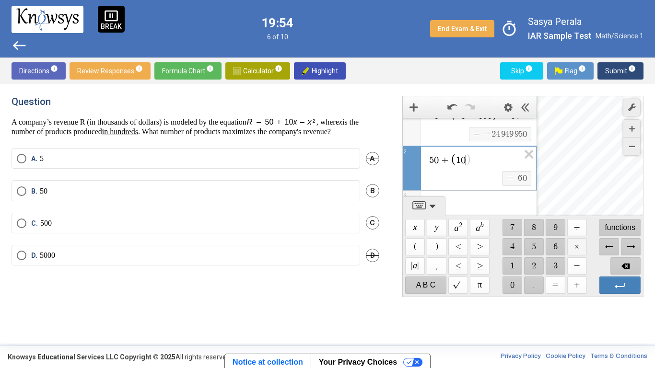
click at [580, 249] on span "$$ ×" at bounding box center [577, 246] width 20 height 17
click at [574, 268] on span "$$ −" at bounding box center [577, 266] width 20 height 17
click at [459, 230] on span "$$ a 2" at bounding box center [458, 227] width 20 height 17
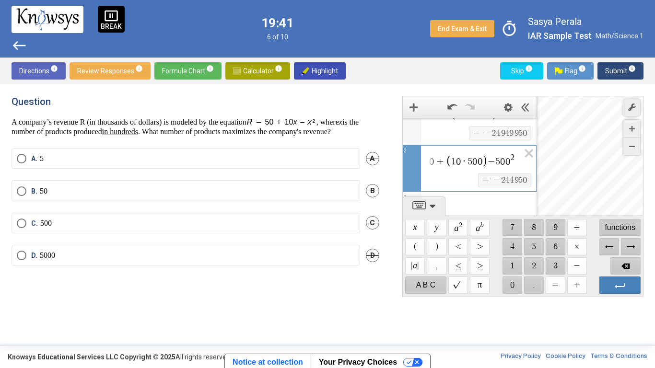
click at [488, 197] on div "Expression List" at bounding box center [470, 204] width 134 height 25
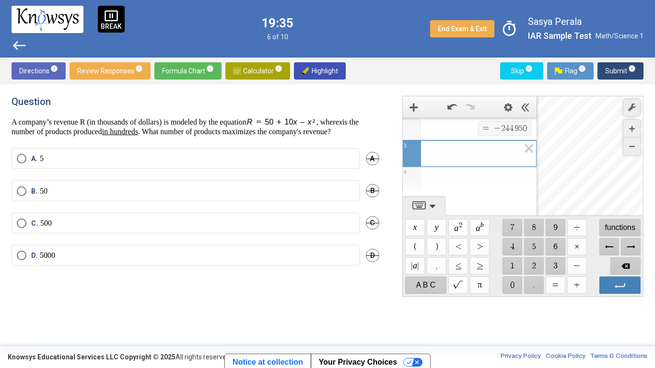
scroll to position [57, 0]
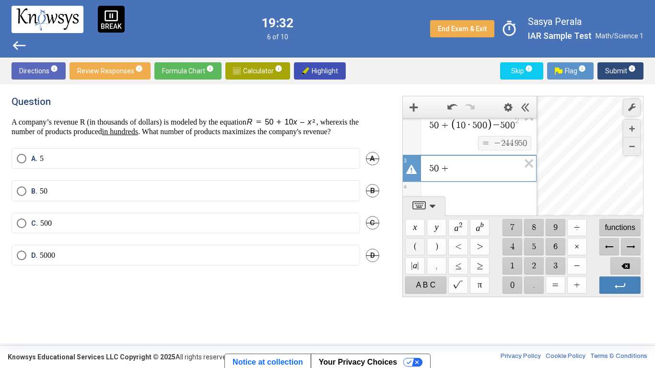
click at [415, 249] on span "$$ (" at bounding box center [415, 246] width 20 height 17
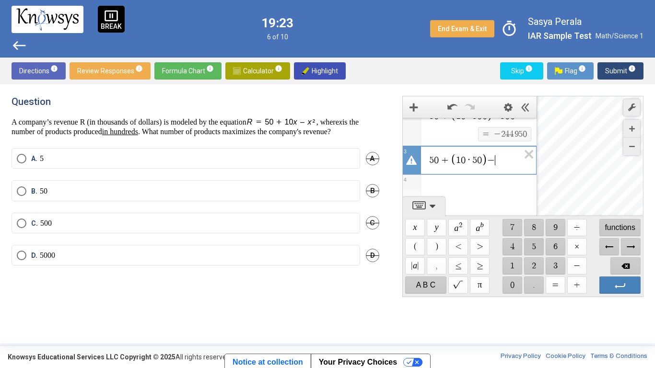
click at [534, 248] on span "$$ 5" at bounding box center [534, 246] width 20 height 17
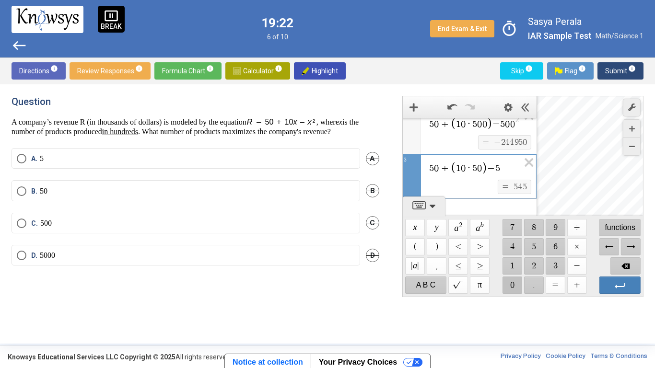
click at [510, 282] on span "$$ 0" at bounding box center [512, 285] width 20 height 17
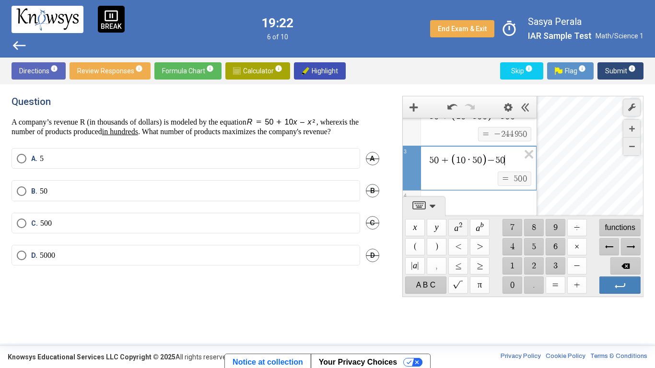
click at [457, 227] on span "$$ a 2" at bounding box center [458, 227] width 20 height 17
click at [469, 199] on div "Expression List" at bounding box center [470, 204] width 134 height 25
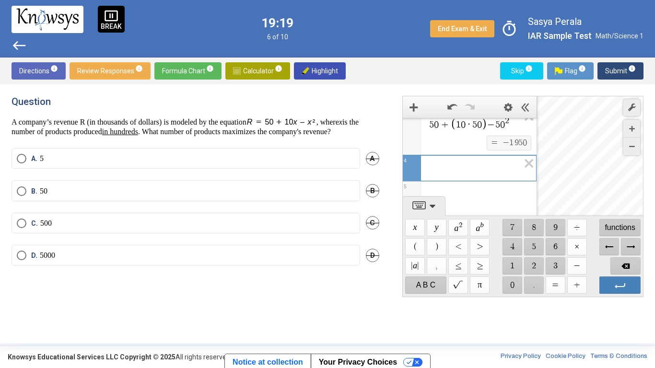
click at [231, 164] on label "A. 5" at bounding box center [186, 159] width 338 height 10
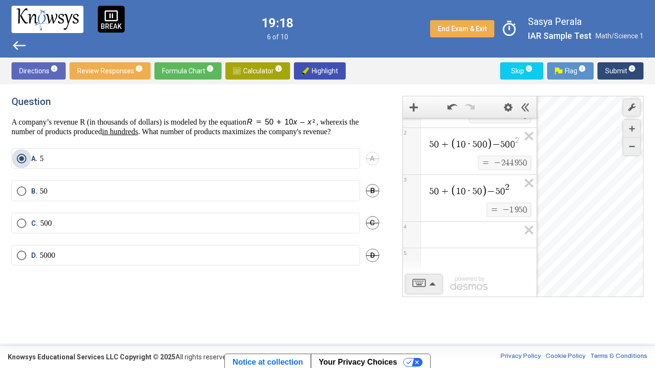
scroll to position [38, 0]
click at [446, 238] on div "5 0 + 1 0 · 5 0 0 0 − 5 0 0 0 2 $$ = $$ − 2 4 9 4 9 9 5 0 1 5 0 + 1 0 · 5 0 0 −…" at bounding box center [522, 196] width 241 height 201
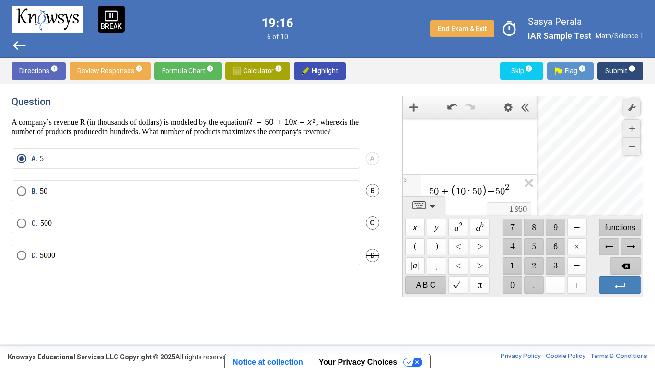
scroll to position [105, 0]
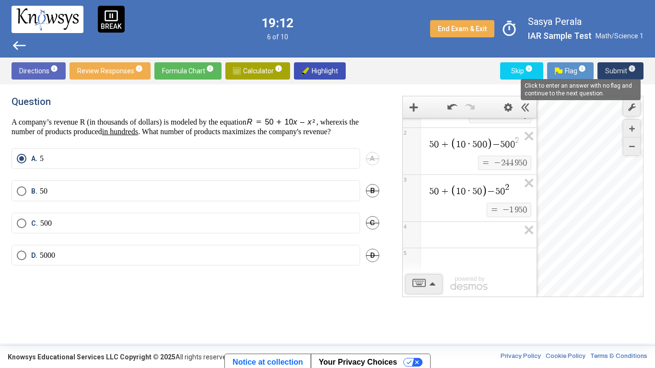
click at [635, 68] on span "info" at bounding box center [632, 69] width 8 height 8
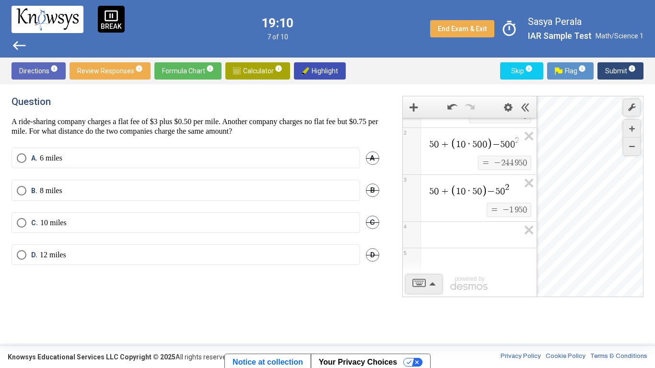
click at [239, 69] on span "Calculator info" at bounding box center [257, 70] width 49 height 17
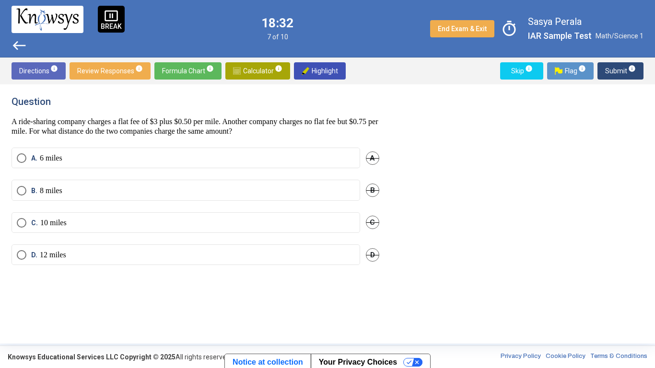
click at [244, 250] on label "D. 12 miles" at bounding box center [186, 255] width 338 height 10
click at [626, 73] on span "Submit info" at bounding box center [620, 70] width 31 height 17
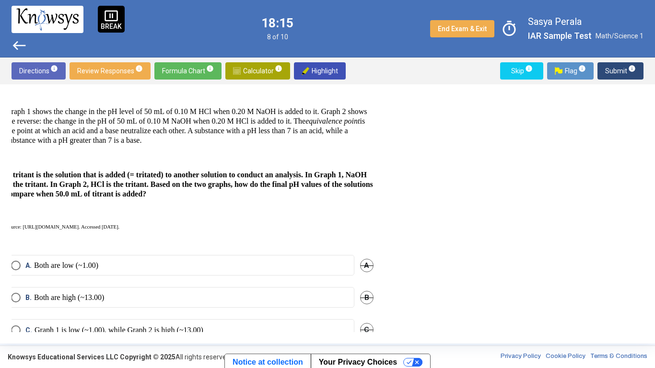
scroll to position [0, 6]
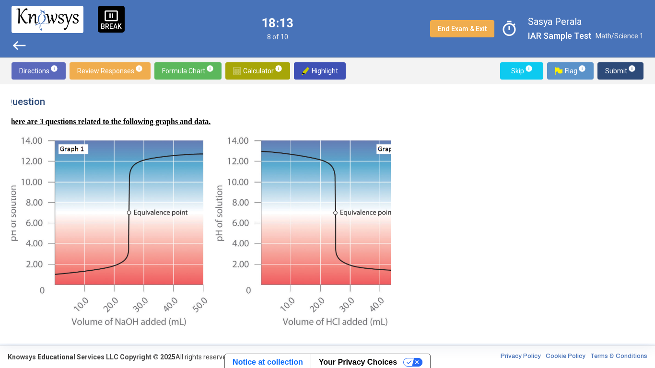
click at [536, 68] on button "Skip info" at bounding box center [521, 70] width 43 height 17
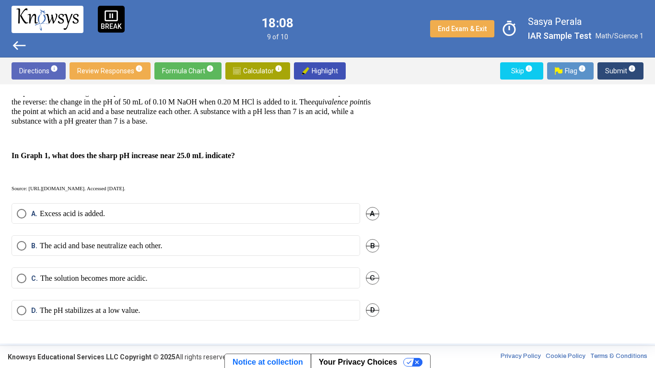
scroll to position [271, 0]
click at [516, 71] on span "Skip info" at bounding box center [522, 70] width 28 height 17
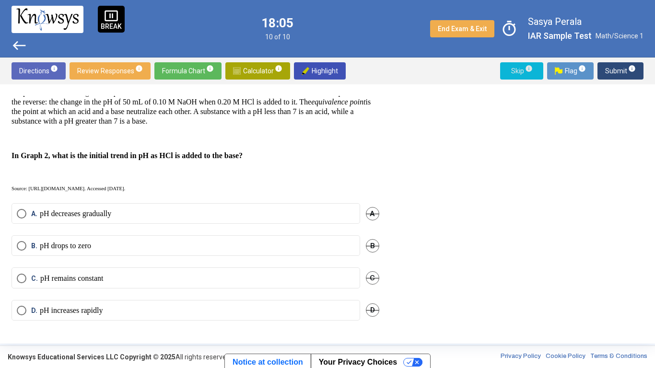
click at [520, 73] on span "Skip info" at bounding box center [522, 70] width 28 height 17
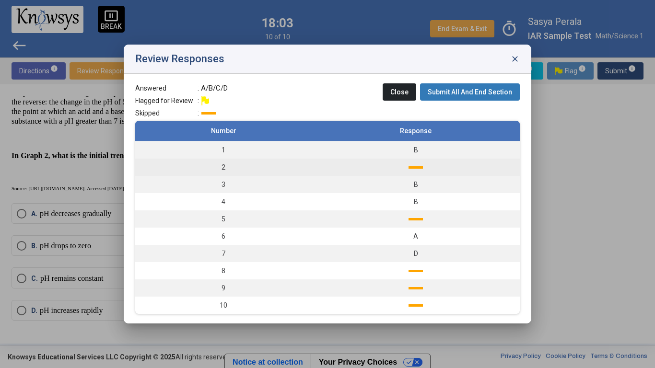
click at [364, 175] on td at bounding box center [416, 167] width 208 height 17
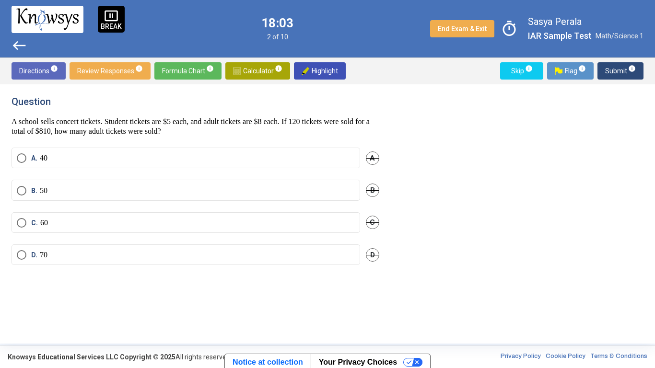
scroll to position [0, 0]
click at [273, 154] on label "A. 40" at bounding box center [186, 158] width 338 height 10
click at [123, 70] on span "Review Responses info" at bounding box center [110, 70] width 66 height 17
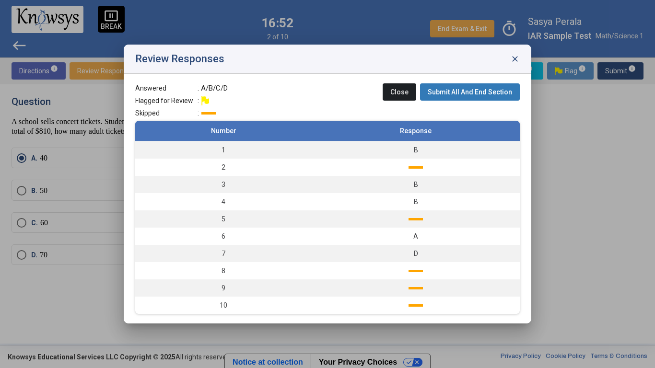
click at [578, 164] on div at bounding box center [327, 184] width 655 height 368
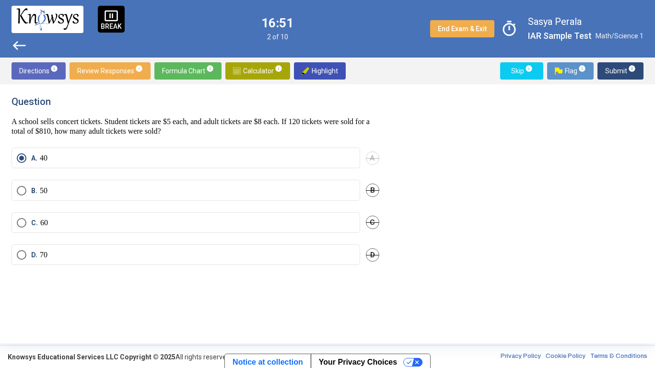
click at [614, 71] on span "Submit info" at bounding box center [620, 70] width 31 height 17
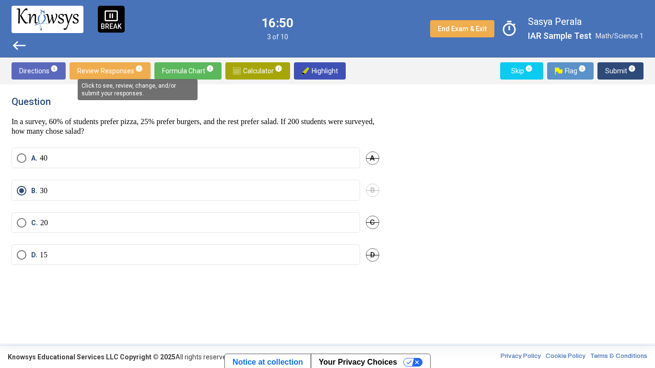
click at [101, 76] on mat-tooltip-component "Click to see, review, change, and/or submit your responses." at bounding box center [137, 89] width 133 height 35
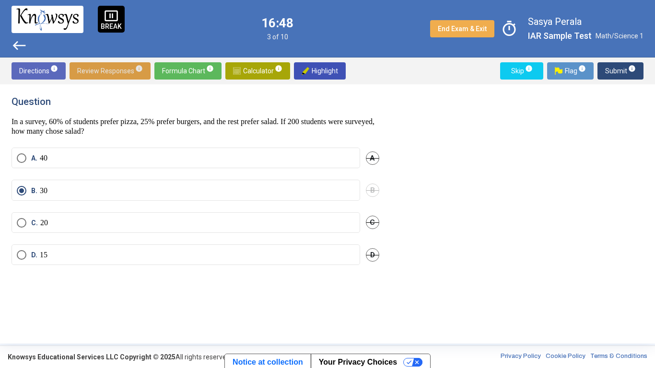
click at [122, 71] on span "Review Responses info" at bounding box center [110, 70] width 66 height 17
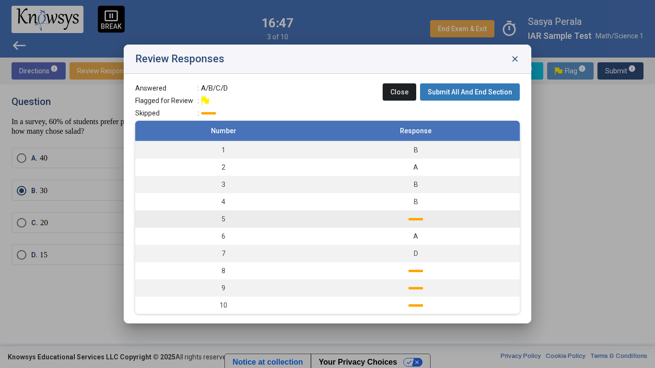
click at [404, 218] on td at bounding box center [416, 219] width 208 height 17
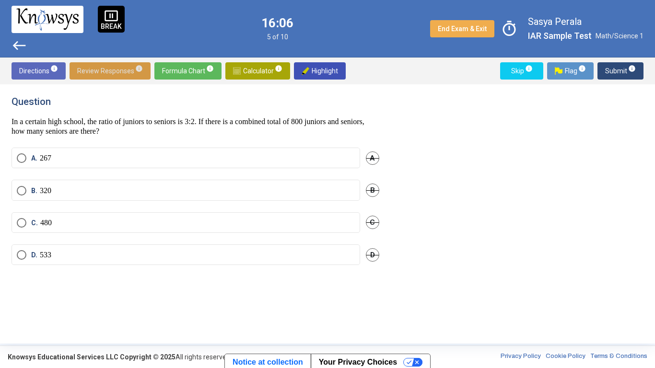
click at [259, 192] on label "B. 320" at bounding box center [186, 191] width 338 height 10
click at [615, 72] on span "Submit info" at bounding box center [620, 70] width 31 height 17
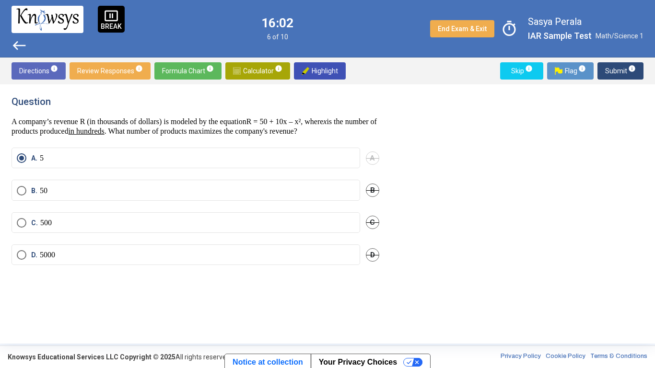
click at [124, 74] on span "Review Responses info" at bounding box center [110, 70] width 66 height 17
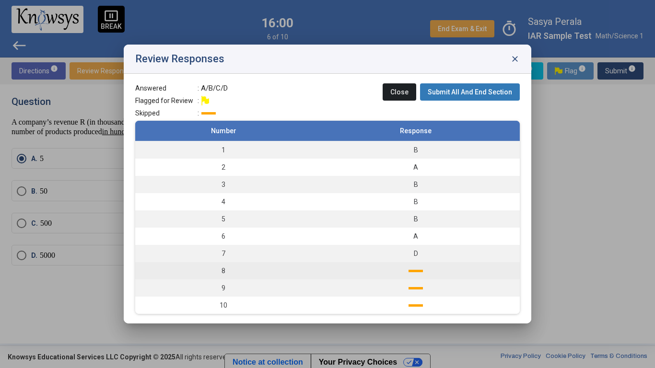
click at [304, 271] on td "8" at bounding box center [223, 270] width 177 height 17
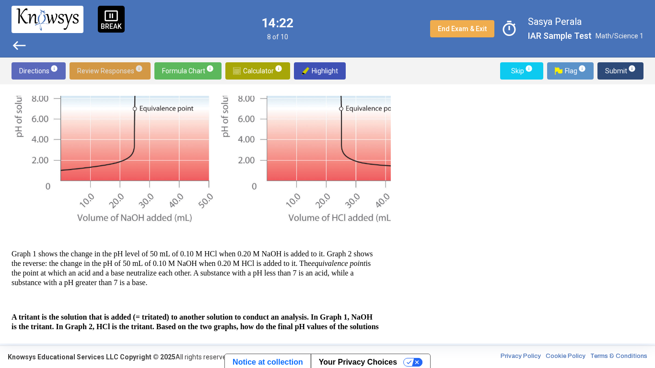
scroll to position [108, 0]
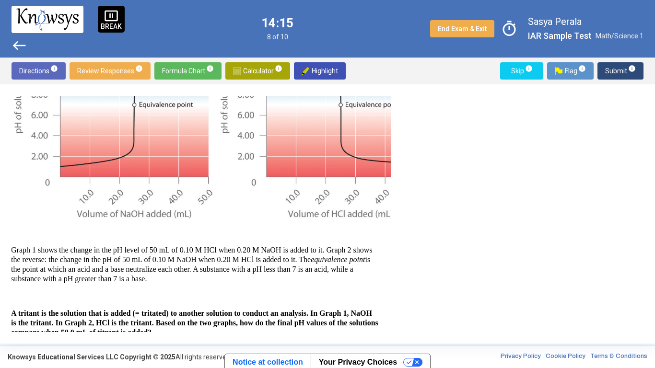
drag, startPoint x: 12, startPoint y: 271, endPoint x: 282, endPoint y: 272, distance: 271.0
click at [282, 272] on p "Graph 1 shows the change in the pH level of 50 mL of 0.10 M HCl when 0.20 M NaO…" at bounding box center [195, 265] width 368 height 38
click at [307, 67] on span "Highlight" at bounding box center [320, 70] width 36 height 17
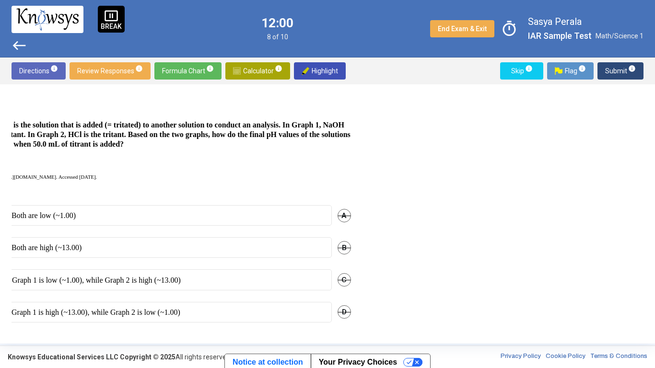
scroll to position [304, 31]
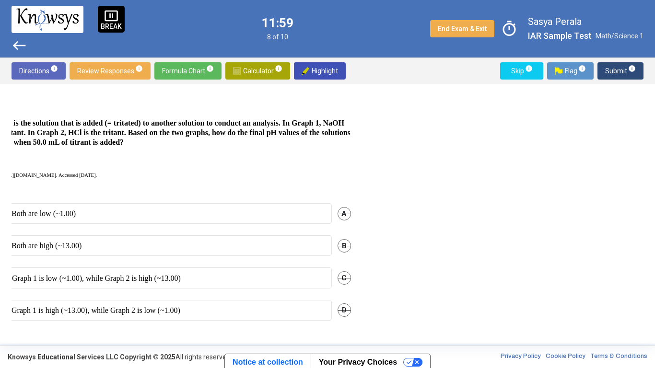
click at [100, 287] on p "Graph 1 is high (~13.00), while Graph 2 is low (~1.00)" at bounding box center [96, 311] width 169 height 10
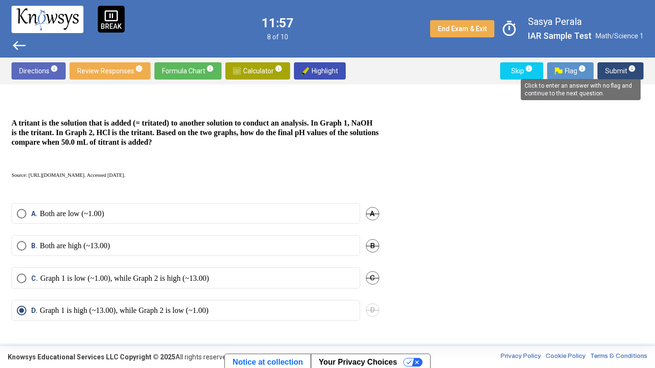
click at [632, 73] on mat-tooltip-component "Click to enter an answer with no flag and continue to the next question." at bounding box center [580, 89] width 133 height 35
click at [622, 74] on span "Submit info" at bounding box center [620, 70] width 31 height 17
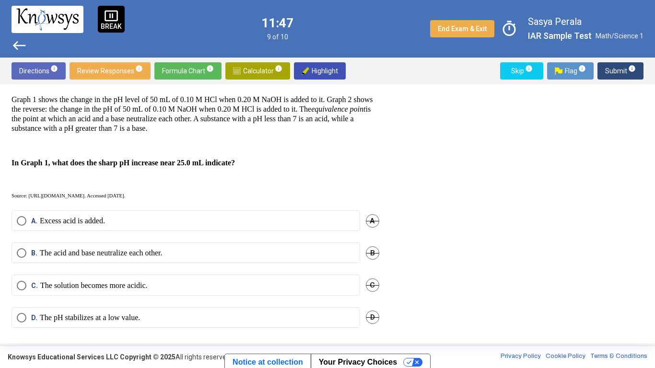
scroll to position [271, 0]
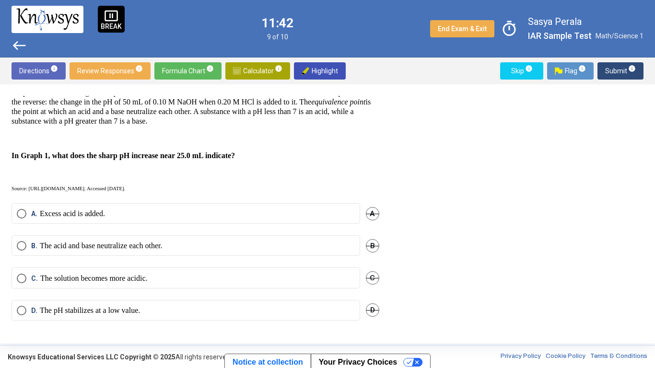
click at [142, 241] on p "The acid and base neutralize each other." at bounding box center [101, 246] width 122 height 10
click at [631, 73] on span "Submit info" at bounding box center [620, 70] width 31 height 17
click at [259, 210] on label "A. pH decreases gradually" at bounding box center [186, 214] width 338 height 10
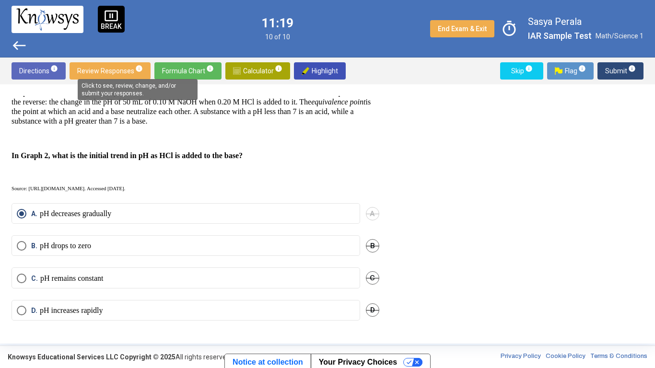
click at [135, 70] on span "info" at bounding box center [139, 69] width 8 height 8
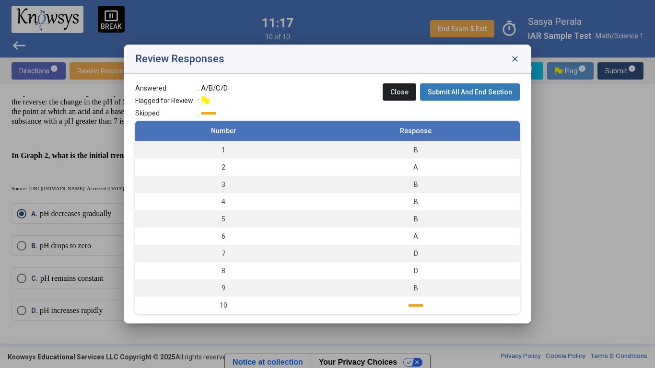
click at [568, 249] on div at bounding box center [327, 184] width 655 height 368
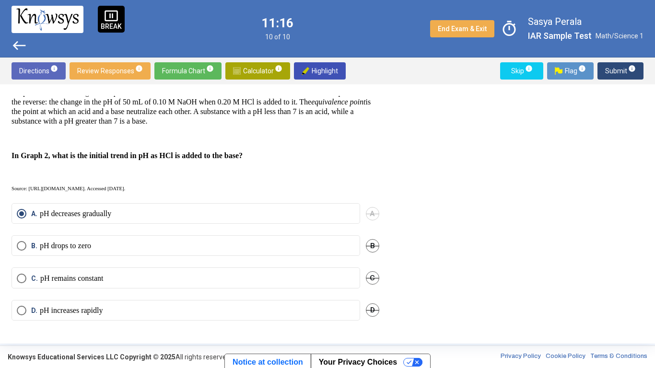
click at [614, 63] on span "Submit info" at bounding box center [620, 70] width 31 height 17
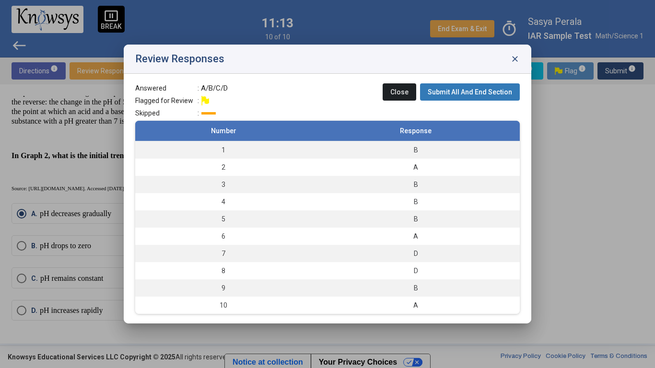
click at [459, 94] on span "Submit All And End Section" at bounding box center [470, 92] width 84 height 8
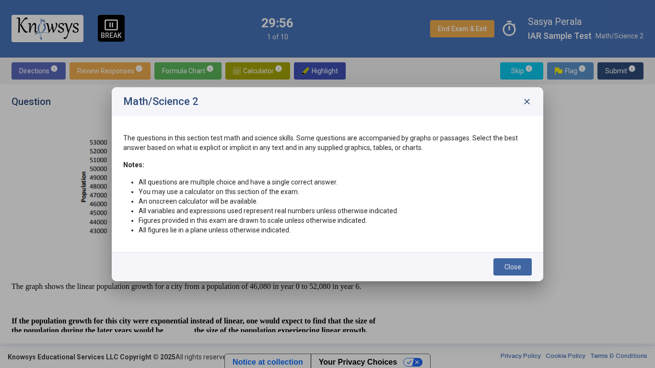
click at [519, 270] on span "Close" at bounding box center [513, 267] width 17 height 8
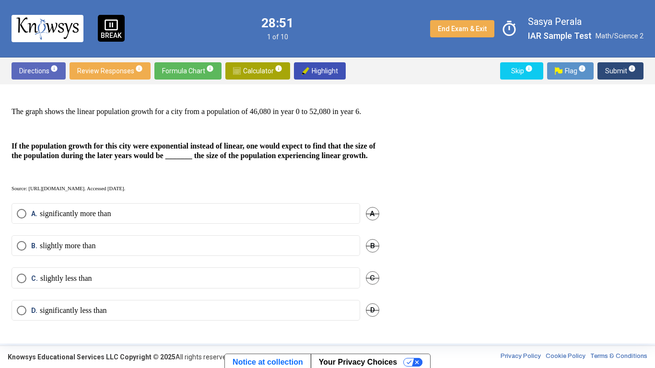
scroll to position [194, 0]
click at [202, 216] on label "A. significantly more than" at bounding box center [186, 214] width 338 height 10
click at [618, 69] on span "Submit info" at bounding box center [620, 70] width 31 height 17
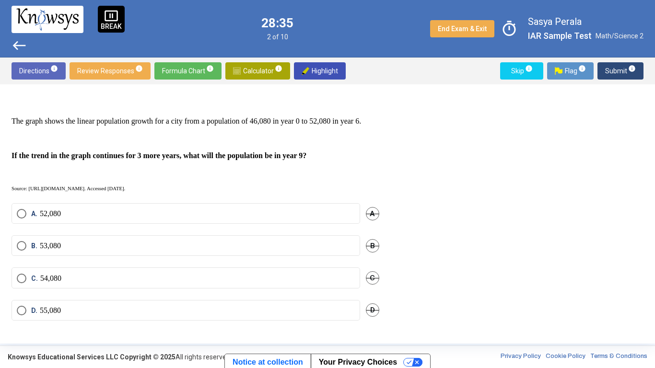
scroll to position [175, 0]
click at [137, 287] on label "D. 55,080" at bounding box center [186, 311] width 338 height 10
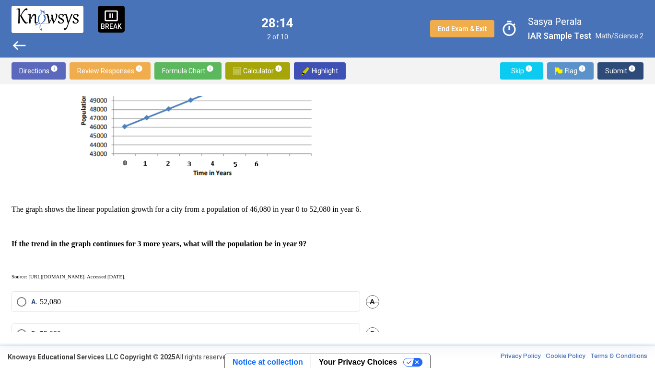
scroll to position [0, 0]
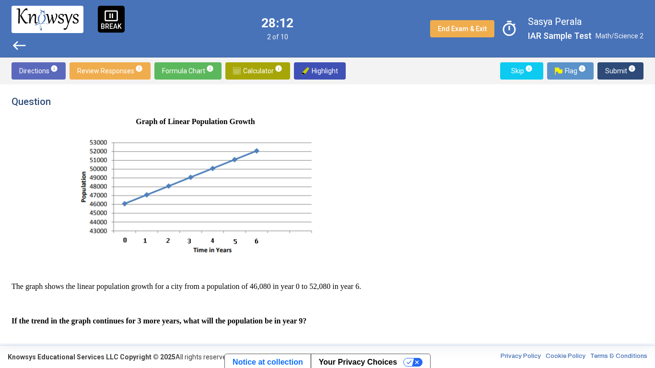
click at [621, 68] on span "Submit info" at bounding box center [620, 70] width 31 height 17
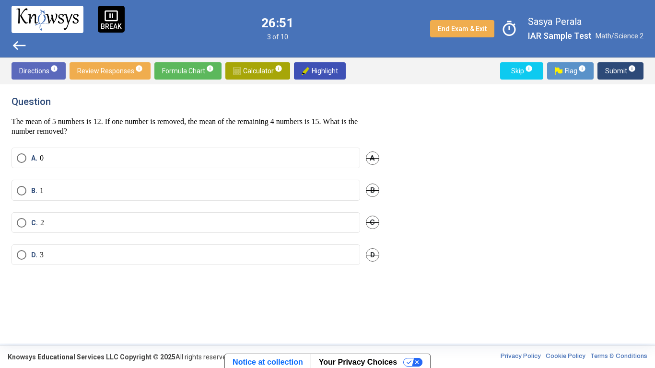
click at [104, 160] on label "A. 0" at bounding box center [186, 158] width 338 height 10
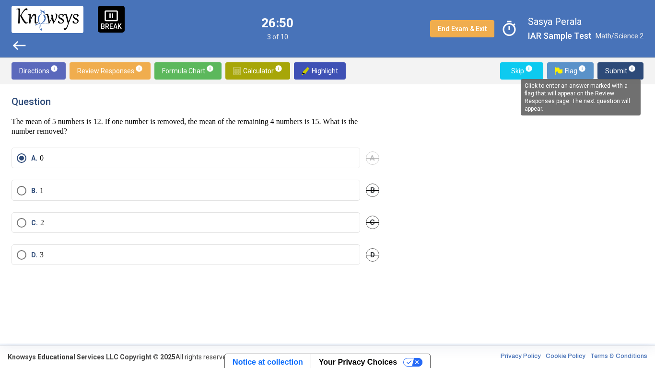
click at [632, 73] on mat-tooltip-component "Click to enter an answer marked with a flag that will appear on the Review Resp…" at bounding box center [580, 97] width 133 height 50
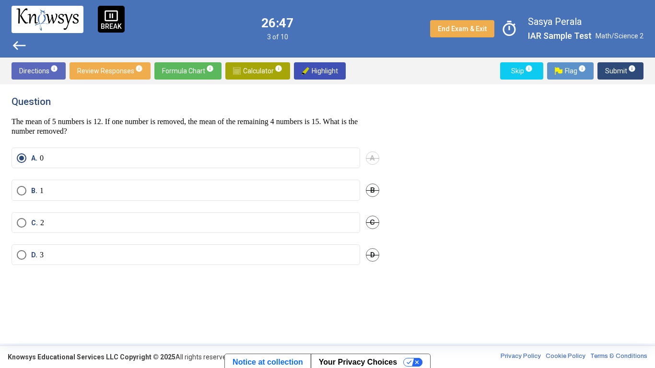
click at [615, 71] on span "Submit info" at bounding box center [620, 70] width 31 height 17
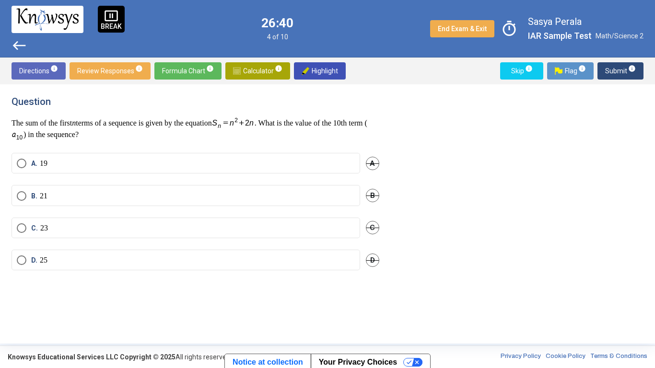
click at [179, 70] on span "Formula Chart info" at bounding box center [188, 70] width 52 height 17
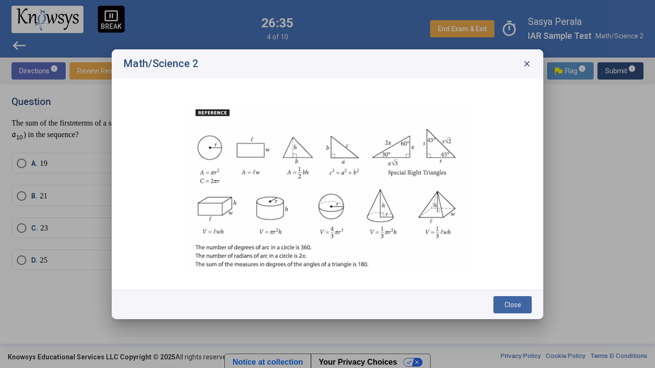
click at [527, 62] on span "close" at bounding box center [527, 64] width 10 height 10
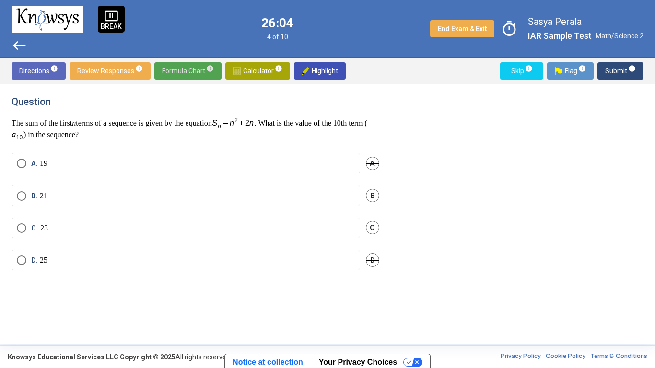
click at [287, 118] on p "The sum of the first n terms of a sequence is given by the equation . What is t…" at bounding box center [196, 129] width 368 height 24
click at [167, 66] on span "Formula Chart info" at bounding box center [188, 70] width 52 height 17
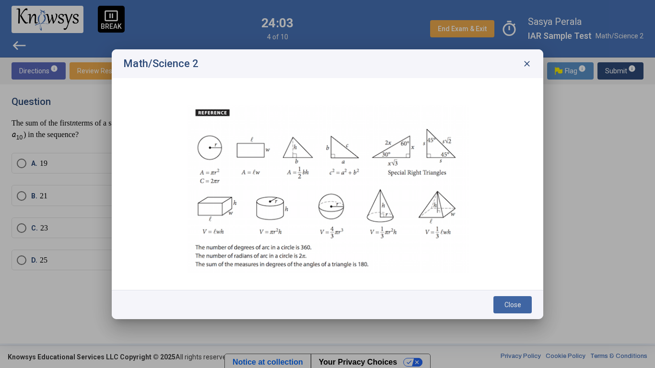
click at [517, 287] on span "Close" at bounding box center [513, 305] width 17 height 8
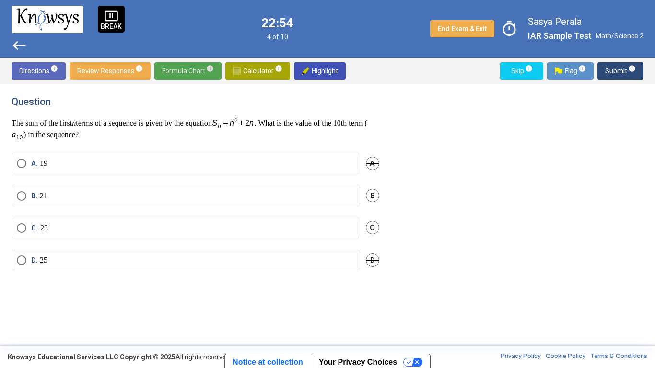
click at [299, 229] on label "C. 23" at bounding box center [186, 229] width 338 height 10
click at [249, 67] on span "Calculator info" at bounding box center [257, 70] width 49 height 17
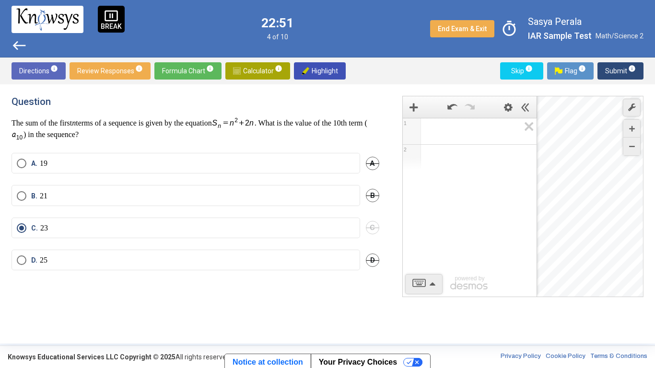
click at [444, 134] on span "Math Input:" at bounding box center [474, 132] width 92 height 12
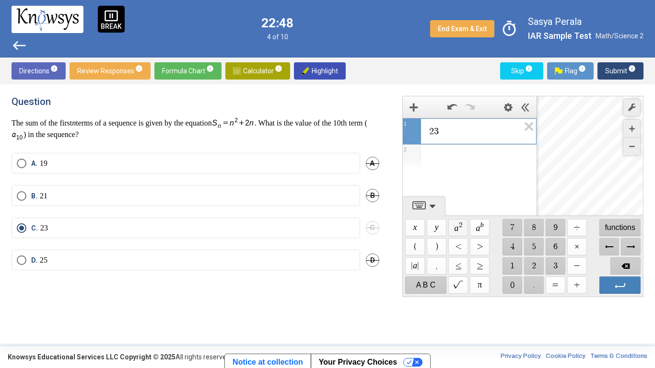
click at [461, 227] on span "$$ a 2" at bounding box center [458, 227] width 20 height 17
click at [286, 161] on label "A. 19" at bounding box center [186, 164] width 338 height 10
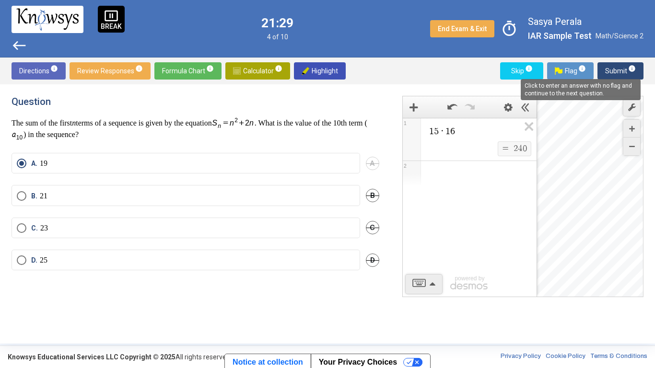
click at [629, 73] on mat-tooltip-component "Click to enter an answer with no flag and continue to the next question." at bounding box center [580, 89] width 133 height 35
click at [622, 73] on span "Submit info" at bounding box center [620, 70] width 31 height 17
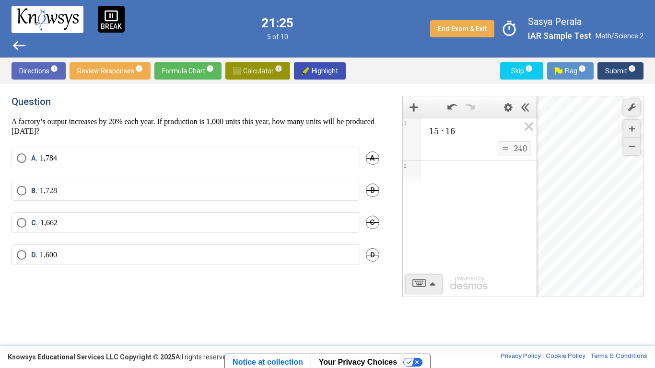
click at [260, 71] on span "Calculator info" at bounding box center [257, 70] width 49 height 17
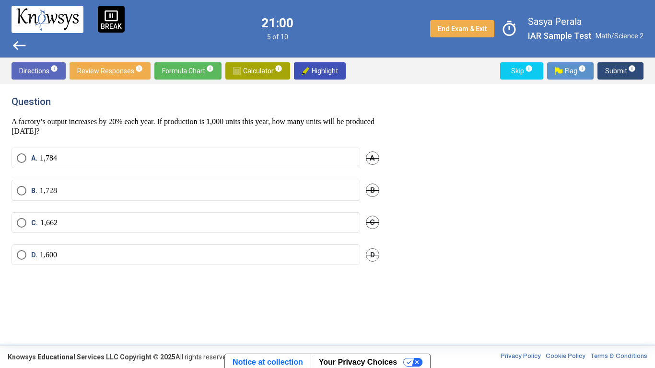
click at [257, 70] on span "Calculator info" at bounding box center [257, 70] width 49 height 17
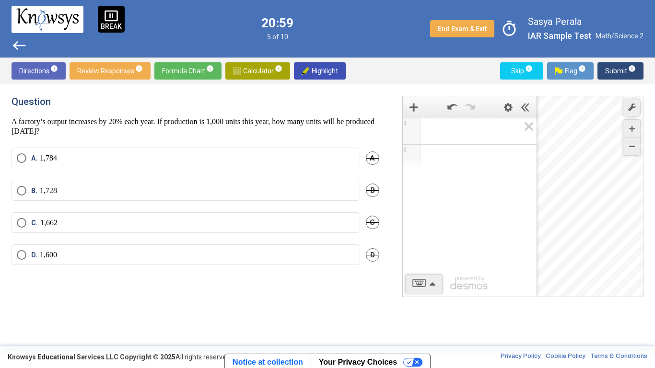
click at [465, 138] on div "Expression List" at bounding box center [470, 129] width 134 height 23
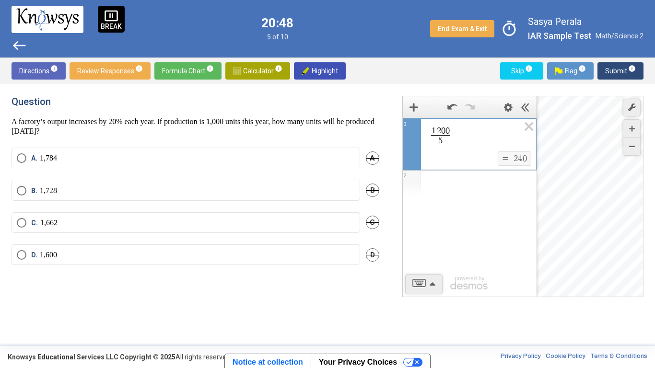
click at [451, 129] on span "1 2 0 0 ​ 5 ​" at bounding box center [440, 137] width 23 height 20
click at [445, 144] on span "5 ​" at bounding box center [441, 140] width 20 height 11
click at [257, 185] on mat-radio-button "B. 1,728" at bounding box center [186, 190] width 349 height 21
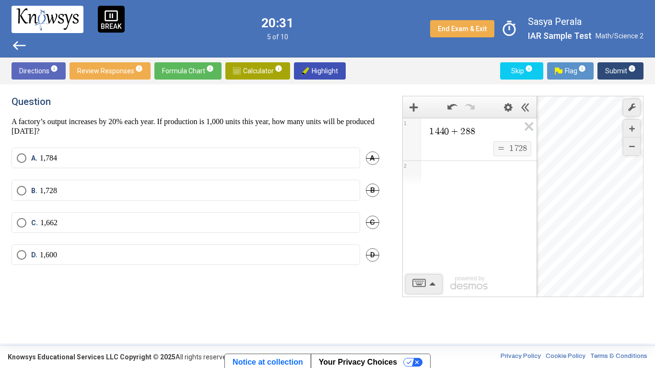
click at [266, 188] on label "B. 1,728" at bounding box center [186, 191] width 338 height 10
click at [622, 71] on span "Submit info" at bounding box center [620, 70] width 31 height 17
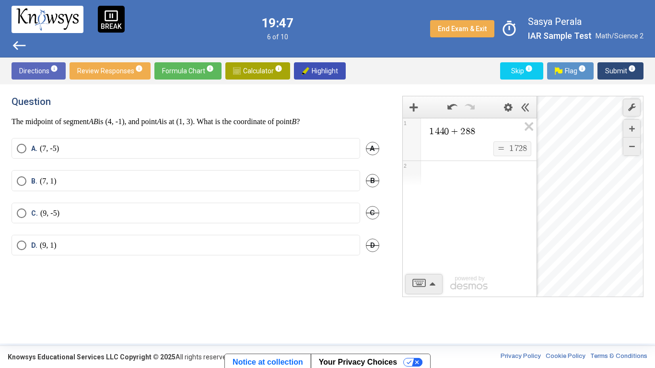
click at [369, 214] on span "C" at bounding box center [372, 212] width 13 height 13
click at [368, 241] on span "D" at bounding box center [372, 245] width 13 height 13
click at [241, 147] on label "A. (7, -5)" at bounding box center [186, 149] width 338 height 10
click at [619, 69] on span "Submit info" at bounding box center [620, 70] width 31 height 17
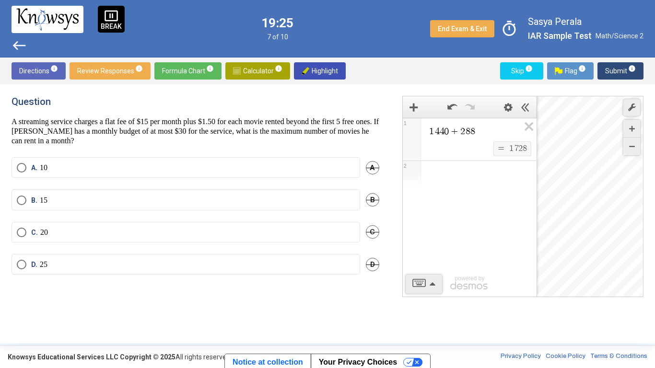
click at [246, 73] on span "Calculator info" at bounding box center [257, 70] width 49 height 17
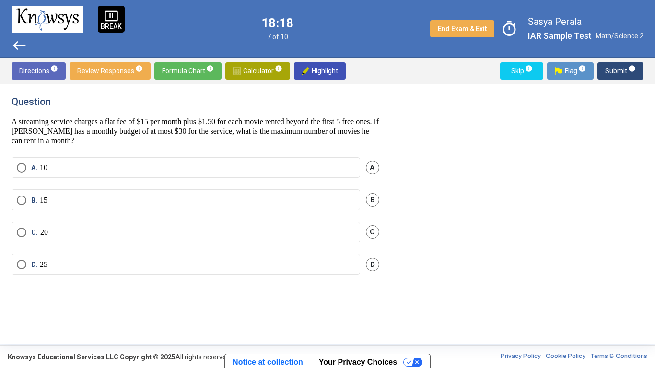
click at [323, 193] on mat-radio-button "B. 15" at bounding box center [186, 199] width 349 height 21
click at [322, 201] on label "B. 15" at bounding box center [186, 201] width 338 height 10
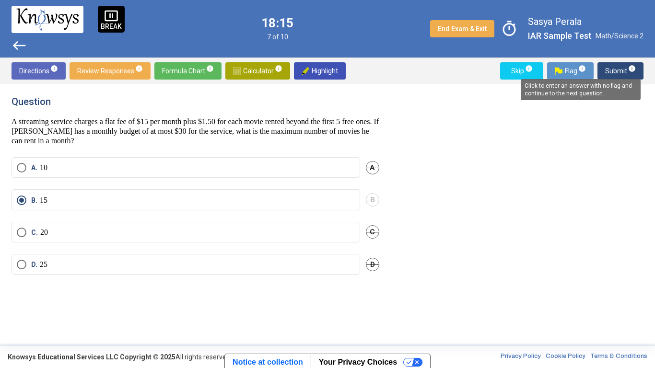
click at [629, 71] on span "info" at bounding box center [632, 69] width 8 height 8
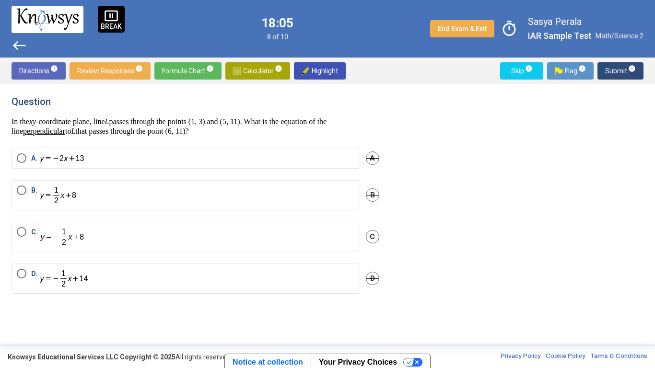
click at [252, 72] on span "Calculator info" at bounding box center [257, 70] width 49 height 17
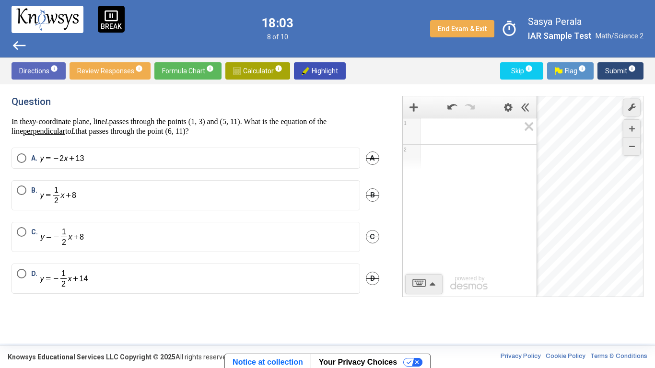
click at [483, 134] on span "Math Input:" at bounding box center [474, 132] width 92 height 12
drag, startPoint x: 593, startPoint y: 153, endPoint x: 555, endPoint y: 220, distance: 77.3
click at [555, 220] on div "Desmos Graphing Calculator" at bounding box center [590, 196] width 107 height 201
drag, startPoint x: 484, startPoint y: 101, endPoint x: 377, endPoint y: 105, distance: 107.0
click at [377, 105] on div "Question In the xy -coordinate plane, line L passes through the points (1, 3) a…" at bounding box center [328, 214] width 632 height 236
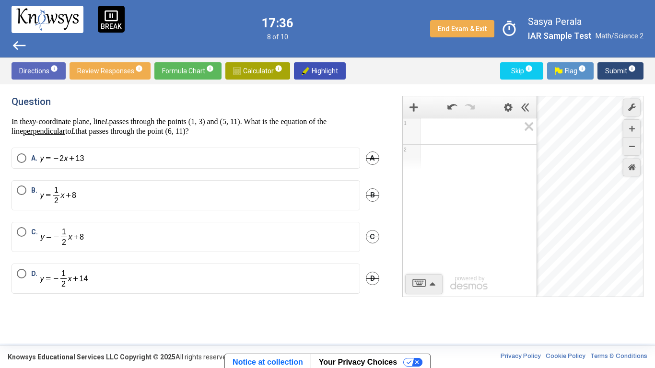
click at [261, 70] on span "Calculator info" at bounding box center [257, 70] width 49 height 17
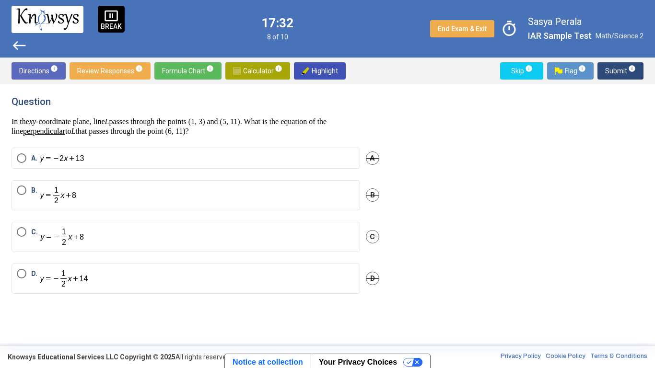
click at [249, 66] on span "Calculator info" at bounding box center [257, 70] width 49 height 17
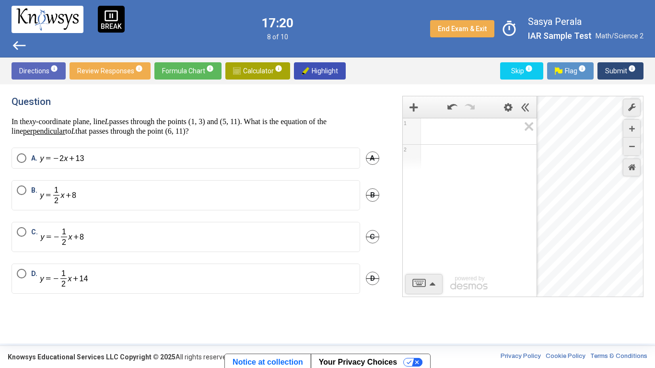
drag, startPoint x: 613, startPoint y: 197, endPoint x: 567, endPoint y: 216, distance: 50.1
click at [567, 216] on div "Desmos Graphing Calculator" at bounding box center [590, 196] width 107 height 201
click at [634, 126] on icon "Zoom In" at bounding box center [632, 129] width 6 height 6
drag, startPoint x: 581, startPoint y: 207, endPoint x: 580, endPoint y: 275, distance: 68.1
click at [580, 275] on div "Desmos Graphing Calculator" at bounding box center [590, 196] width 107 height 201
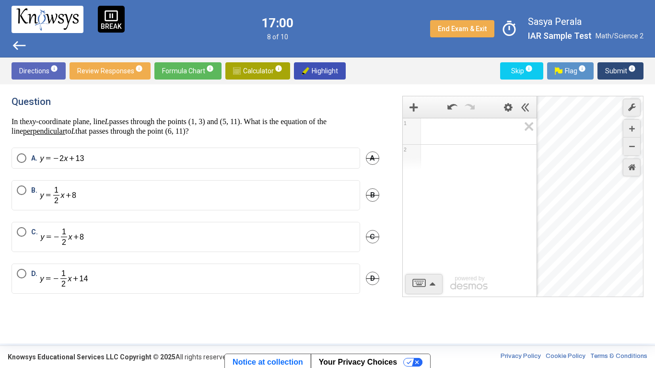
click at [455, 136] on span "Math Input:" at bounding box center [474, 132] width 92 height 12
click at [564, 245] on div "Desmos Graphing Calculator" at bounding box center [590, 196] width 107 height 201
click at [564, 244] on div "$$ 1 , 3" at bounding box center [590, 196] width 107 height 201
drag, startPoint x: 605, startPoint y: 202, endPoint x: 596, endPoint y: 241, distance: 39.9
click at [596, 241] on div "Desmos Graphing Calculator" at bounding box center [590, 196] width 107 height 201
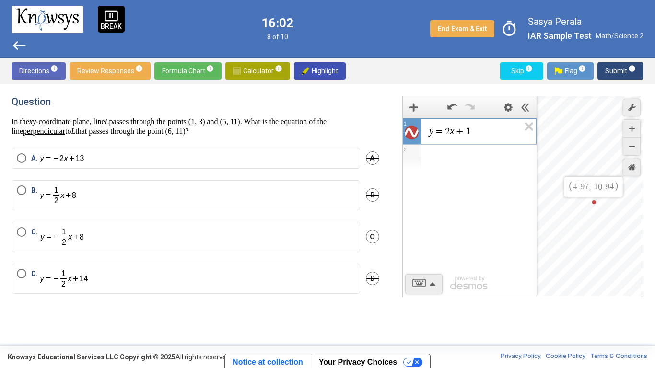
click at [594, 202] on div "$$ 4 . 9 7 , 1 0 . 9 4" at bounding box center [590, 196] width 107 height 201
click at [493, 157] on div "Expression List" at bounding box center [470, 157] width 134 height 25
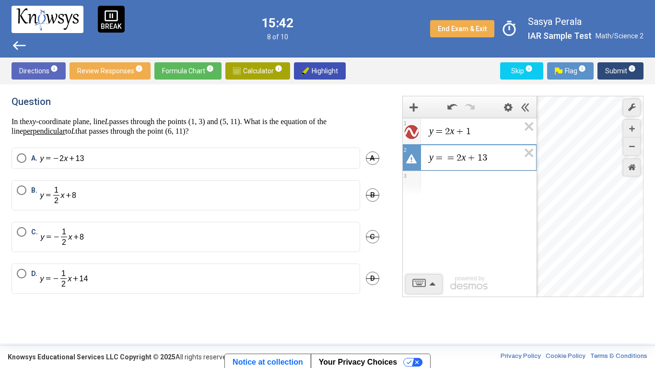
click at [456, 156] on span "y = = 2 x + 1 3 ​" at bounding box center [473, 158] width 91 height 12
click at [633, 145] on icon "Zoom Out" at bounding box center [632, 147] width 6 height 6
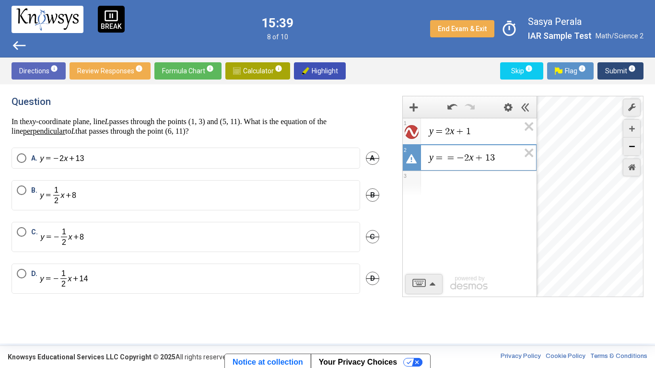
click at [633, 145] on icon "Zoom Out" at bounding box center [632, 147] width 6 height 6
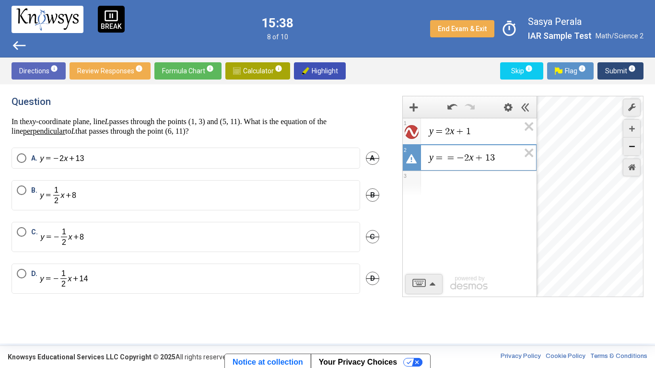
click at [633, 145] on icon "Zoom Out" at bounding box center [632, 147] width 6 height 6
click at [448, 161] on span "=" at bounding box center [451, 158] width 12 height 10
click at [458, 161] on var "x" at bounding box center [460, 157] width 4 height 11
click at [479, 164] on span "3" at bounding box center [478, 162] width 5 height 10
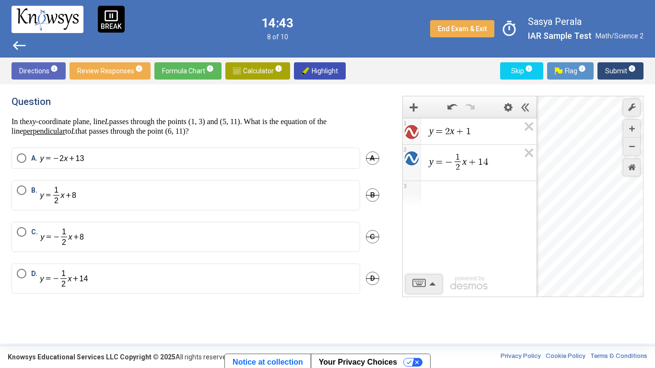
drag, startPoint x: 585, startPoint y: 181, endPoint x: 567, endPoint y: 195, distance: 22.2
click at [567, 195] on div "Desmos Graphing Calculator" at bounding box center [590, 196] width 107 height 201
drag, startPoint x: 591, startPoint y: 174, endPoint x: 582, endPoint y: 216, distance: 43.3
click at [582, 216] on div "$$ − 1 0 0 , − 1 9 9" at bounding box center [590, 196] width 107 height 201
click at [629, 130] on icon "Zoom In" at bounding box center [632, 129] width 6 height 6
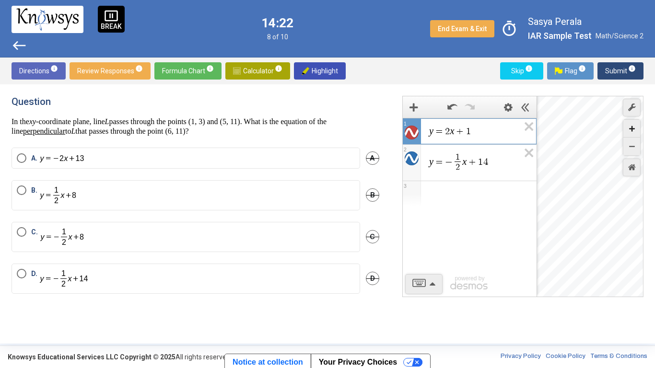
click at [629, 130] on icon "Zoom In" at bounding box center [632, 129] width 6 height 6
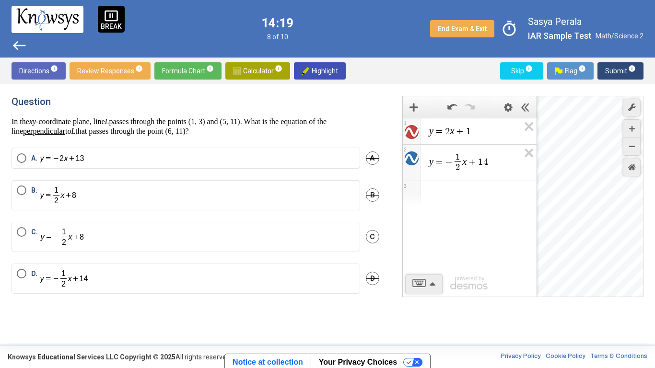
drag, startPoint x: 549, startPoint y: 232, endPoint x: 655, endPoint y: 0, distance: 255.2
click at [655, 0] on div "pause_presentation BREAK west 14:19 8 of 10 End Exam & Exit timer Sasya [PERSON…" at bounding box center [327, 172] width 655 height 344
click at [630, 142] on div "Zoom Out" at bounding box center [632, 147] width 17 height 18
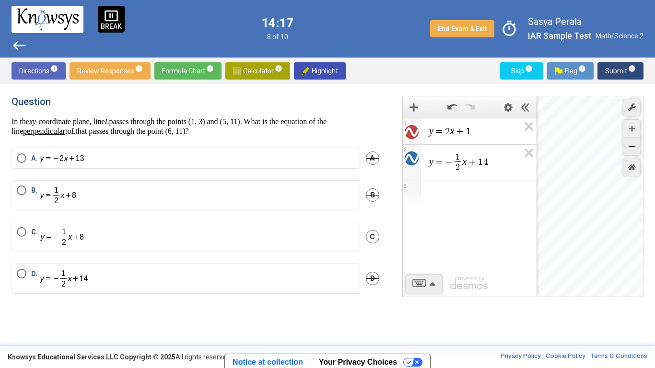
click at [630, 142] on div "Zoom Out" at bounding box center [632, 147] width 17 height 18
click at [132, 282] on label "D." at bounding box center [186, 279] width 338 height 20
click at [618, 71] on span "Submit info" at bounding box center [620, 70] width 31 height 17
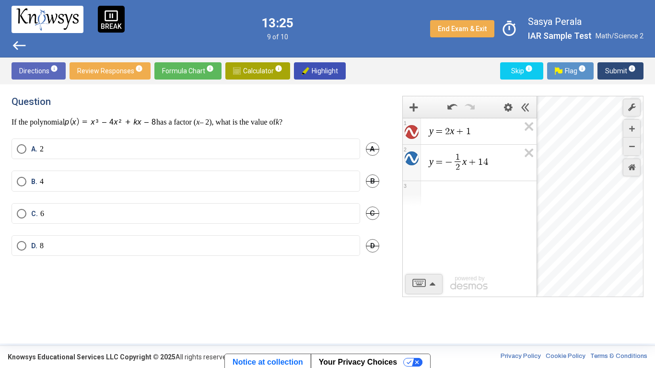
click at [248, 71] on span "Calculator info" at bounding box center [257, 70] width 49 height 17
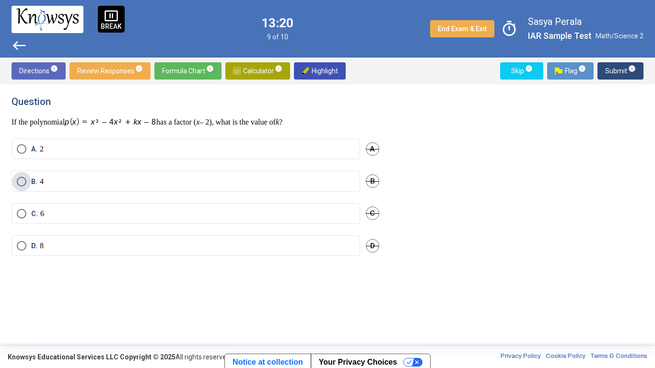
click at [234, 185] on label "B. 4" at bounding box center [186, 182] width 338 height 10
click at [620, 71] on span "Submit info" at bounding box center [620, 70] width 31 height 17
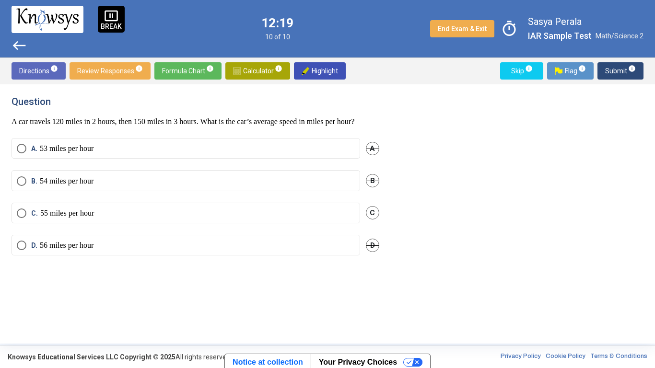
click at [172, 218] on label "C. 55 miles per hour" at bounding box center [186, 214] width 338 height 10
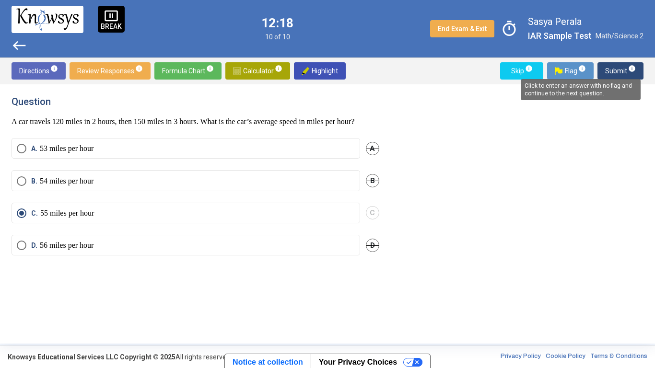
click at [625, 72] on mat-tooltip-component "Click to enter an answer with no flag and continue to the next question." at bounding box center [580, 89] width 133 height 35
click at [620, 67] on span "Submit info" at bounding box center [620, 70] width 31 height 17
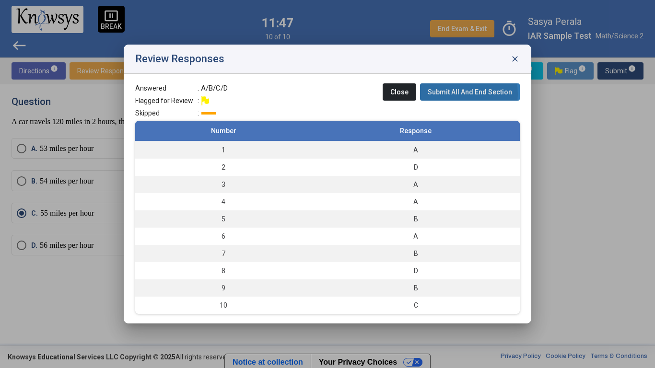
click at [448, 94] on span "Submit All And End Section" at bounding box center [470, 92] width 84 height 8
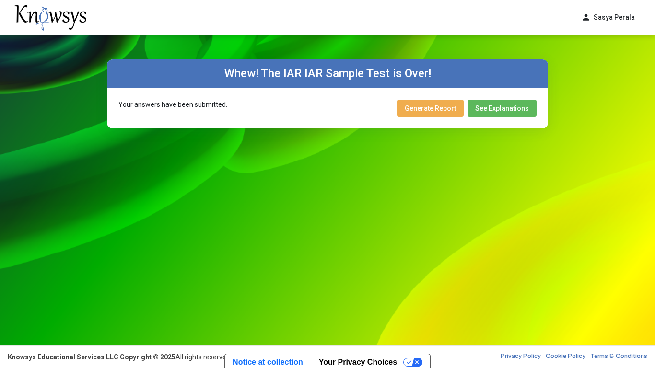
click at [436, 112] on button "Generate Report" at bounding box center [430, 108] width 67 height 17
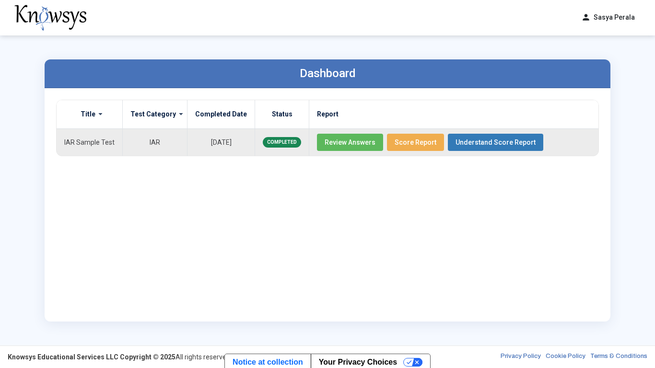
click at [363, 143] on span "Review Answers" at bounding box center [350, 143] width 51 height 8
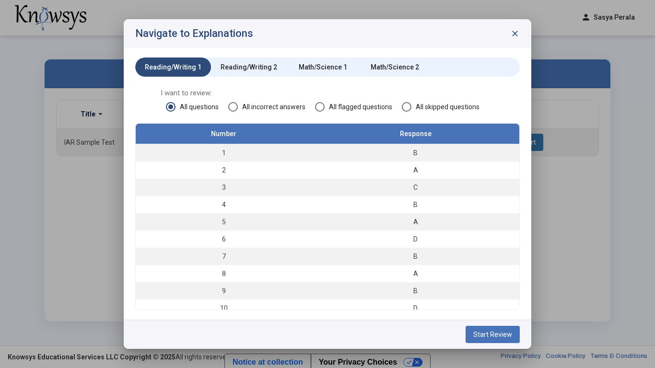
click at [281, 108] on span "All incorrect answers" at bounding box center [272, 107] width 68 height 10
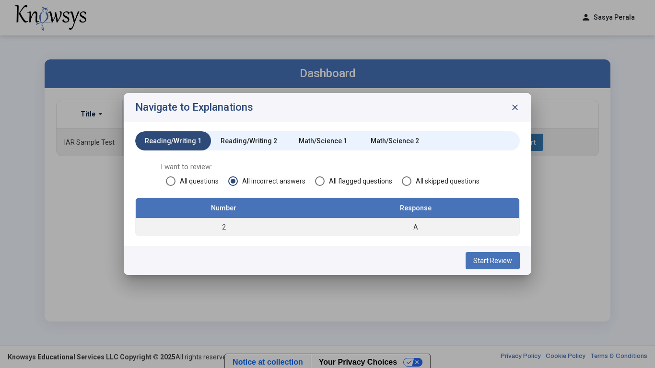
click at [483, 260] on span "Start Review" at bounding box center [492, 261] width 39 height 8
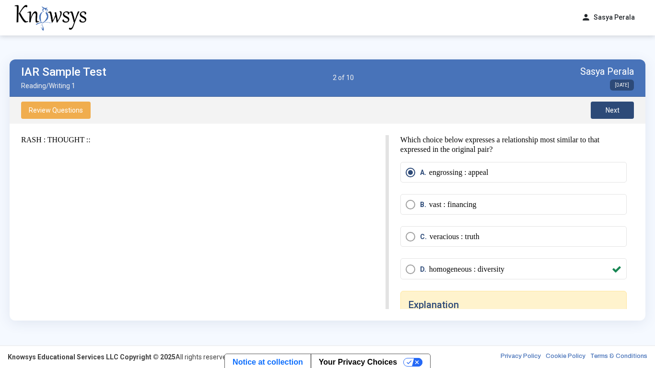
click at [61, 107] on span "Review Questions" at bounding box center [56, 110] width 54 height 8
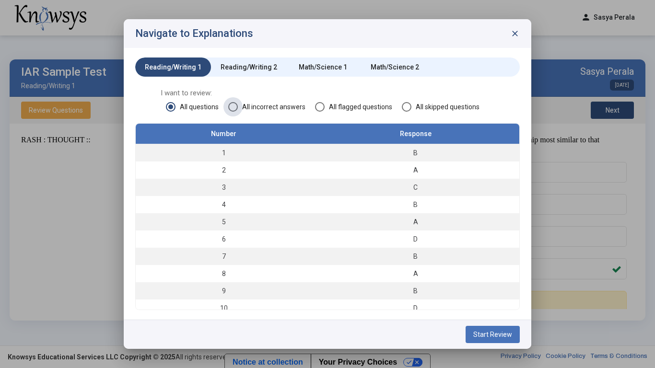
click at [281, 106] on span "All incorrect answers" at bounding box center [272, 107] width 68 height 10
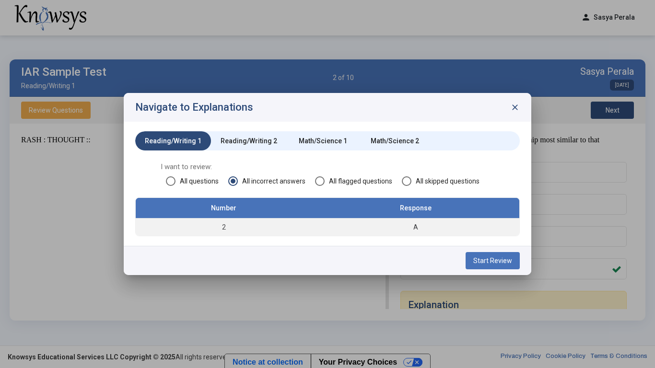
click at [240, 140] on div "Reading/Writing 2" at bounding box center [249, 141] width 57 height 10
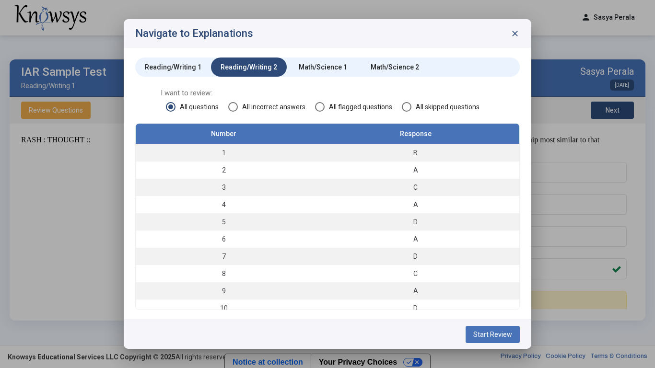
click at [249, 106] on span "All incorrect answers" at bounding box center [272, 107] width 68 height 10
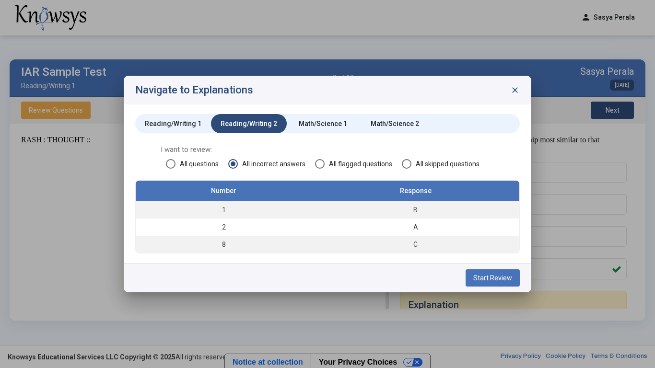
click at [494, 282] on button "Start Review" at bounding box center [493, 278] width 54 height 17
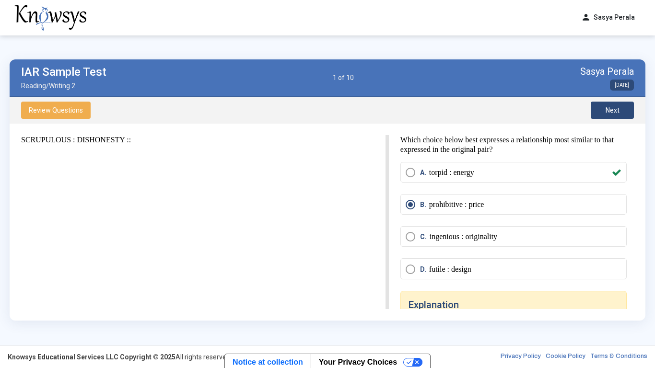
click at [599, 108] on button "Next" at bounding box center [612, 110] width 43 height 17
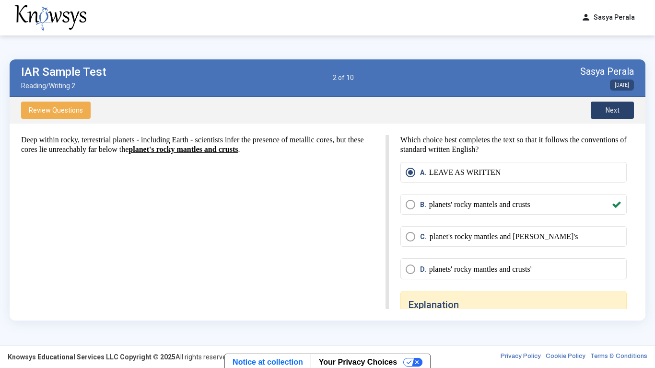
click at [606, 107] on span "Next" at bounding box center [613, 110] width 14 height 8
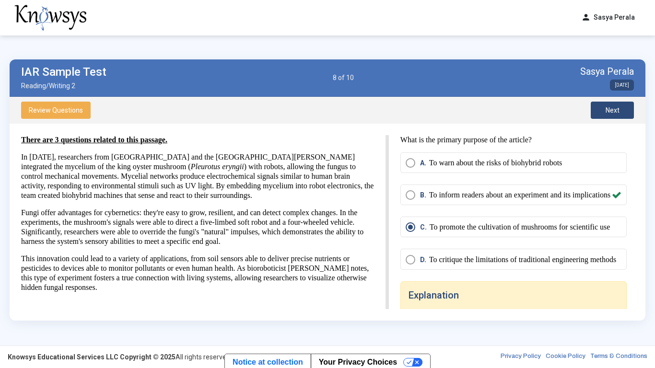
click at [68, 108] on span "Review Questions" at bounding box center [56, 110] width 54 height 8
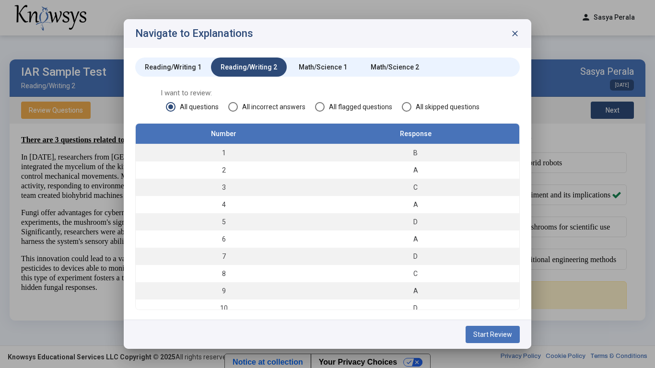
click at [281, 110] on span "All incorrect answers" at bounding box center [272, 107] width 68 height 10
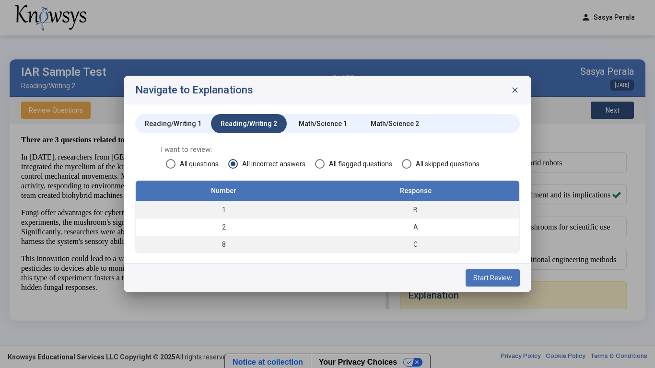
click at [302, 122] on div "Math/Science 1" at bounding box center [323, 124] width 48 height 10
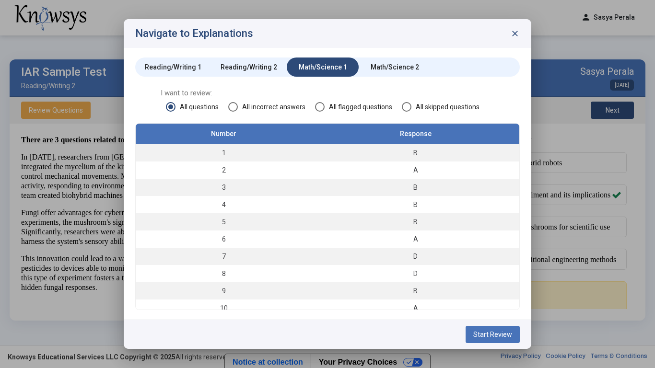
click at [285, 106] on span "All incorrect answers" at bounding box center [272, 107] width 68 height 10
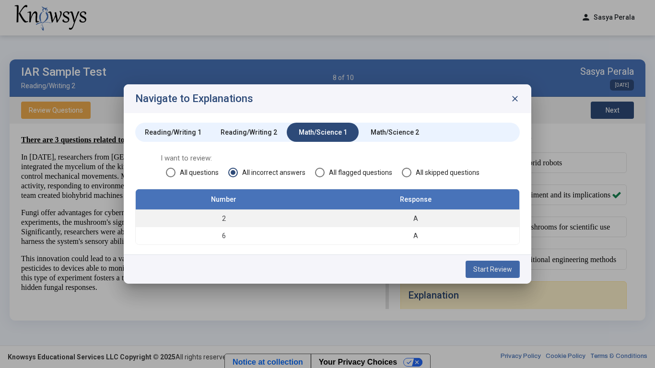
click at [476, 269] on span "Start Review" at bounding box center [492, 270] width 39 height 8
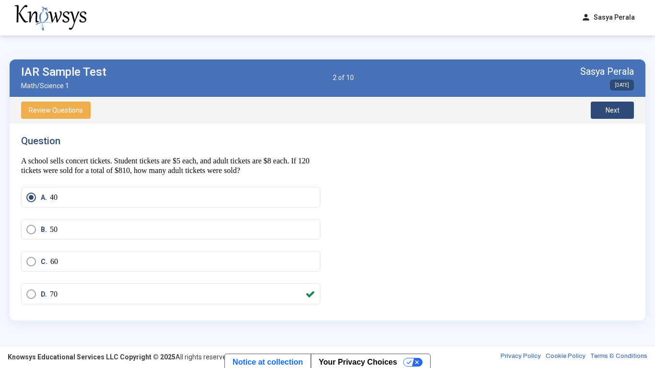
click at [619, 112] on span "Next" at bounding box center [613, 110] width 14 height 8
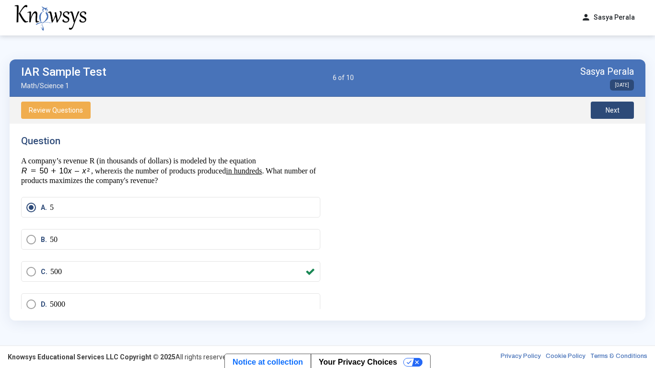
click at [437, 146] on div "Question A company’s revenue R (in thousands of dollars) is modeled by the equa…" at bounding box center [327, 222] width 613 height 174
click at [623, 111] on button "Next" at bounding box center [612, 110] width 43 height 17
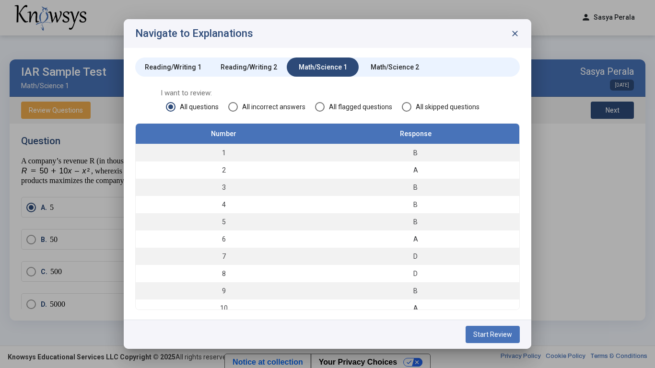
click at [295, 107] on span "All incorrect answers" at bounding box center [272, 107] width 68 height 10
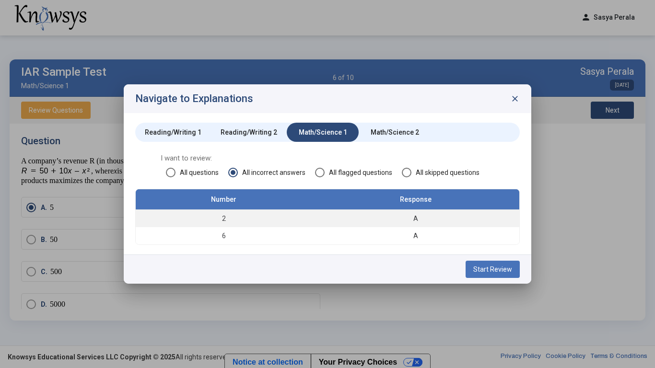
click at [379, 132] on div "Math/Science 2" at bounding box center [395, 133] width 48 height 10
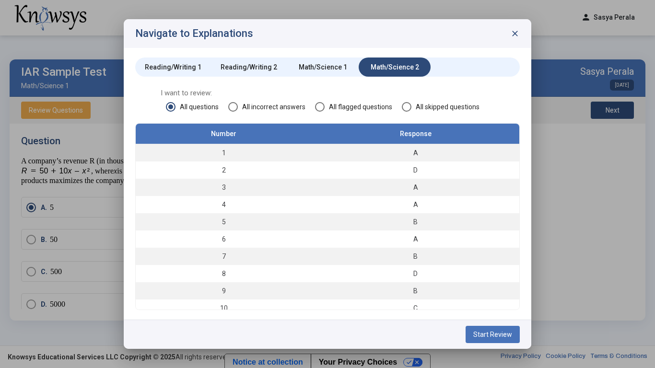
click at [271, 105] on span "All incorrect answers" at bounding box center [272, 107] width 68 height 10
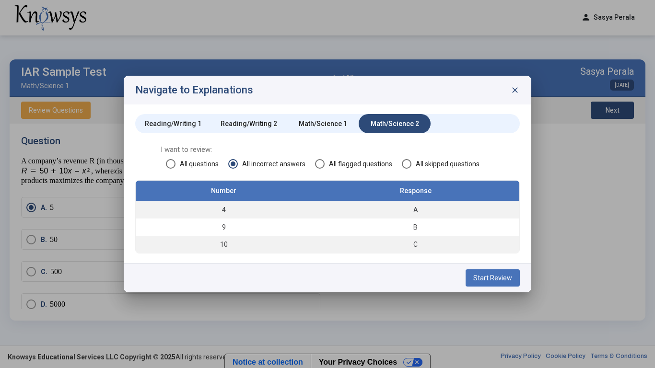
click at [480, 282] on span "Start Review" at bounding box center [492, 278] width 39 height 8
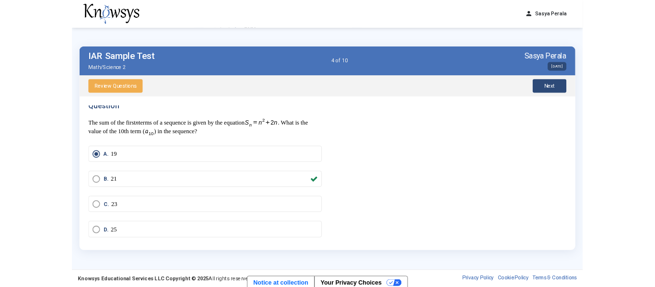
scroll to position [0, 0]
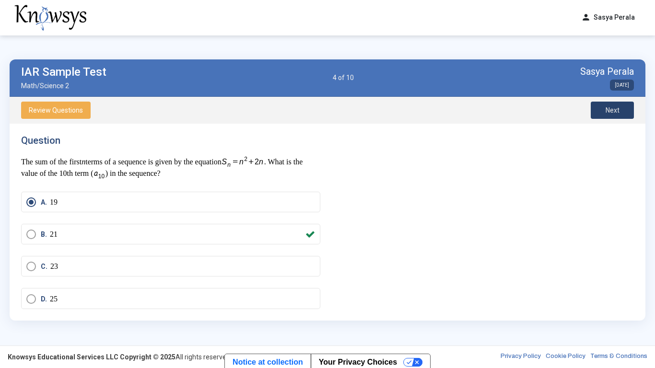
click at [600, 106] on button "Next" at bounding box center [612, 110] width 43 height 17
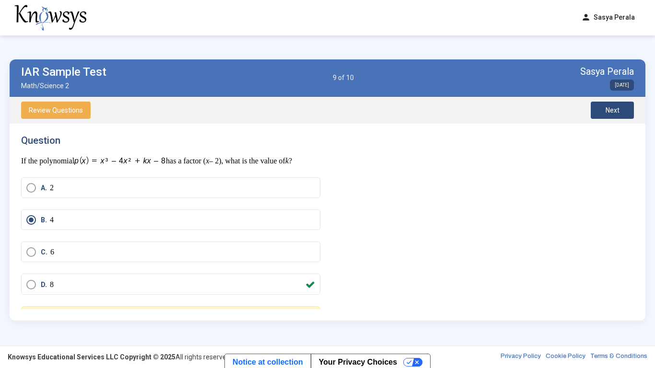
click at [59, 104] on button "Review Questions" at bounding box center [56, 110] width 70 height 17
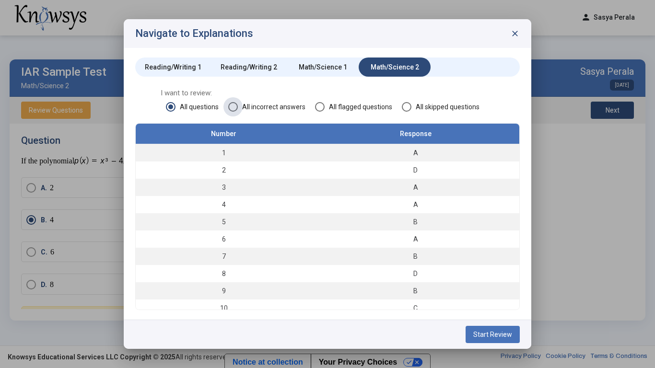
click at [297, 105] on span "All incorrect answers" at bounding box center [272, 107] width 68 height 10
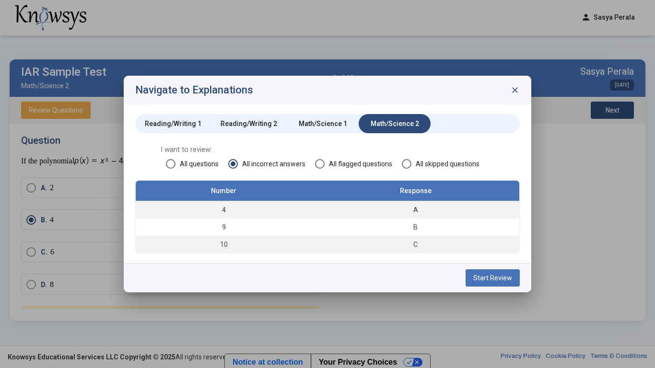
click at [474, 276] on button "Start Review" at bounding box center [493, 278] width 54 height 17
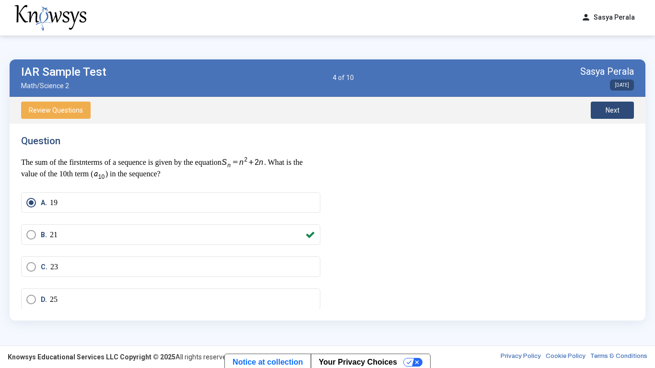
click at [474, 276] on div "Question The sum of the first n terms of a sequence is given by the equation . …" at bounding box center [327, 222] width 613 height 174
click at [616, 110] on span "Next" at bounding box center [613, 110] width 14 height 8
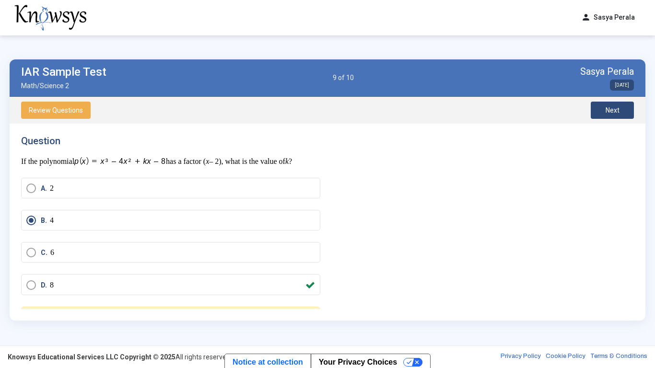
click at [609, 106] on span "Next" at bounding box center [613, 110] width 14 height 8
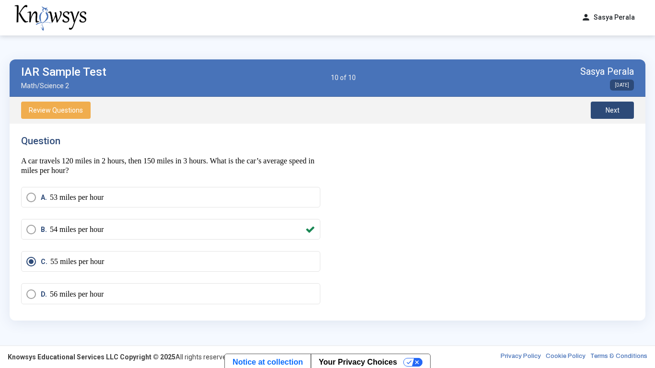
click at [619, 111] on span "Next" at bounding box center [613, 110] width 14 height 8
